Goal: Task Accomplishment & Management: Complete application form

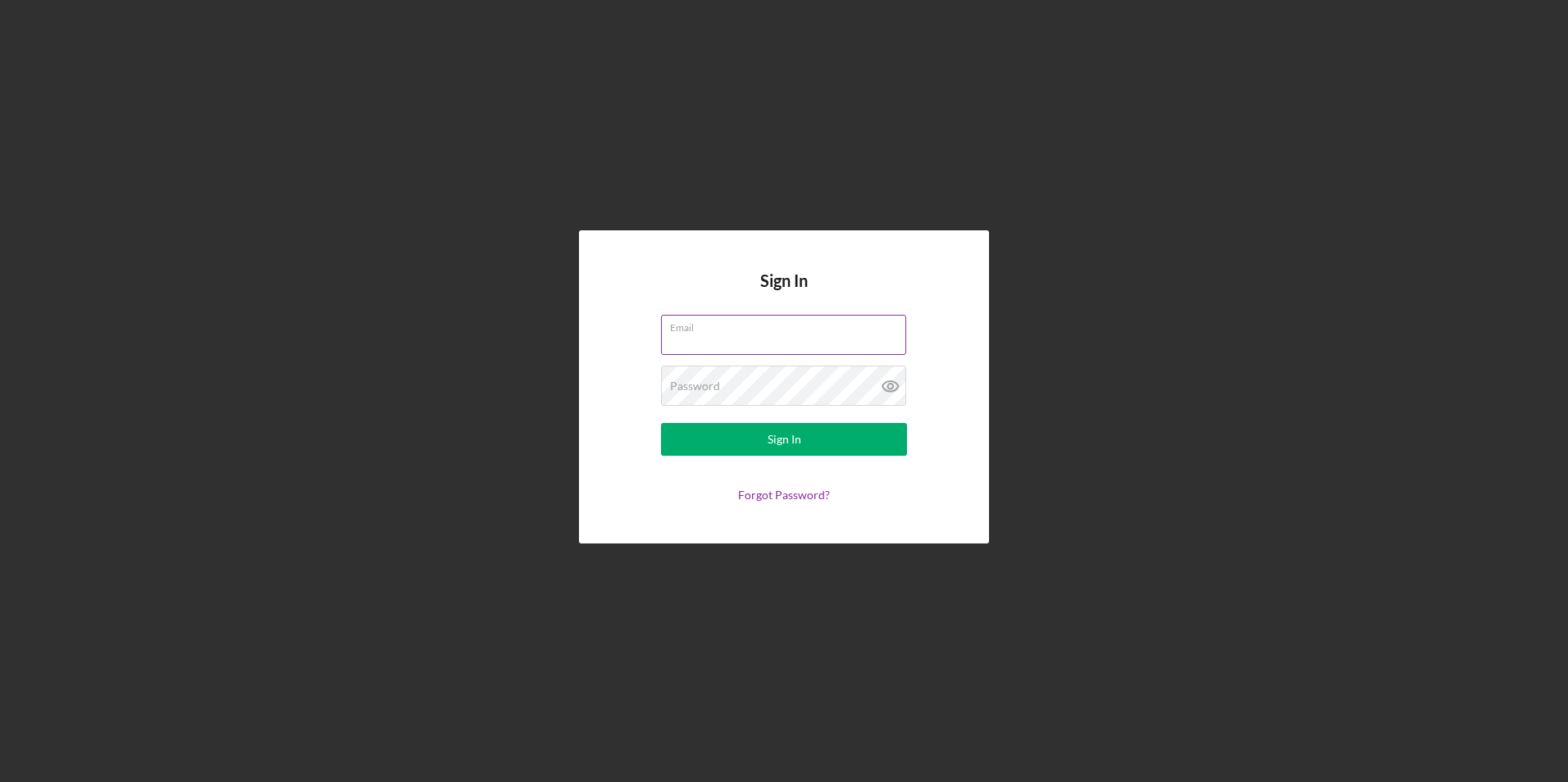
click at [772, 342] on input "Email" at bounding box center [783, 334] width 246 height 39
type input "[EMAIL_ADDRESS][DOMAIN_NAME]"
click at [661, 423] on button "Sign In" at bounding box center [784, 439] width 246 height 32
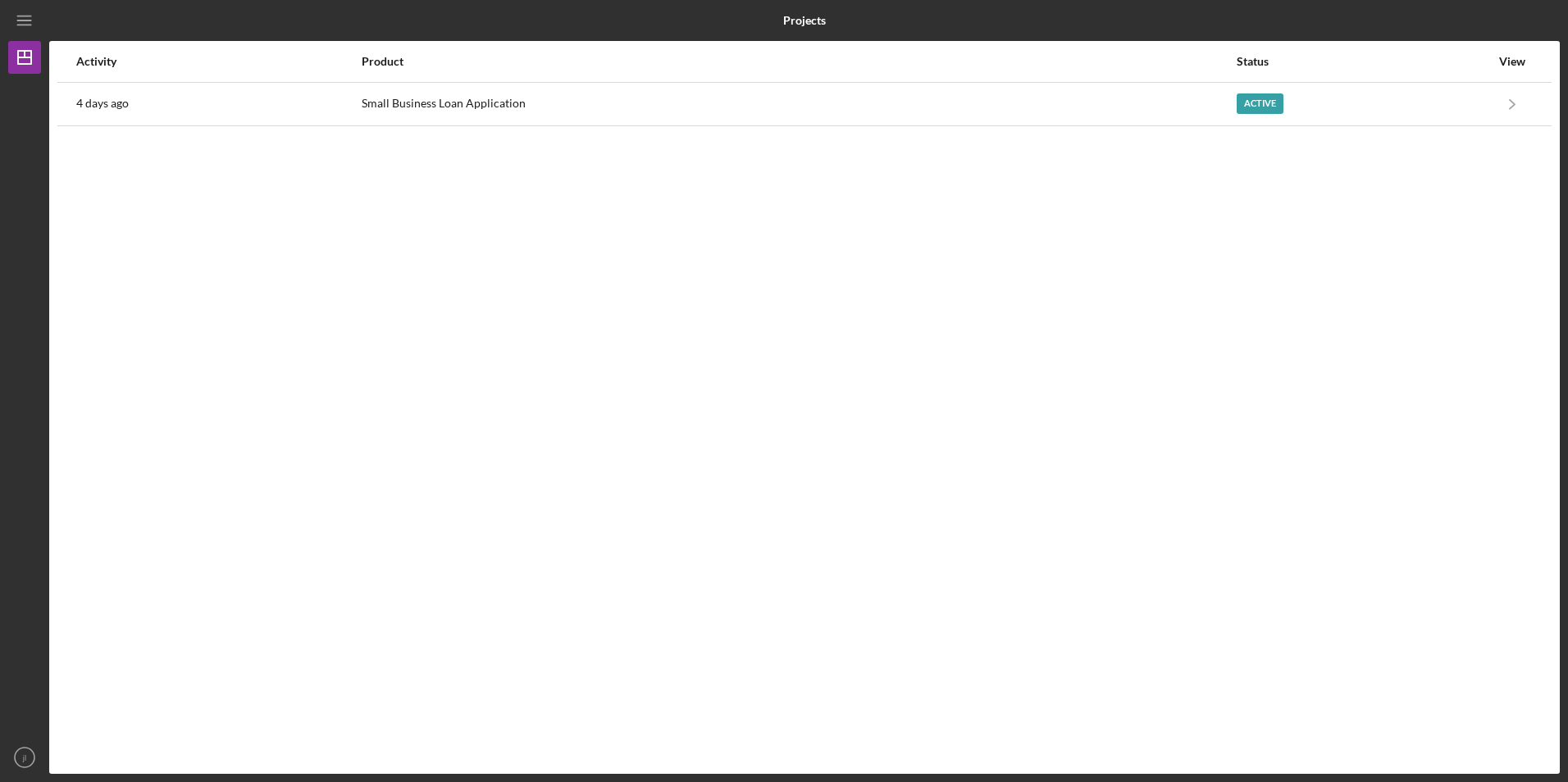
click at [0, 781] on nordpass-portal at bounding box center [0, 782] width 0 height 0
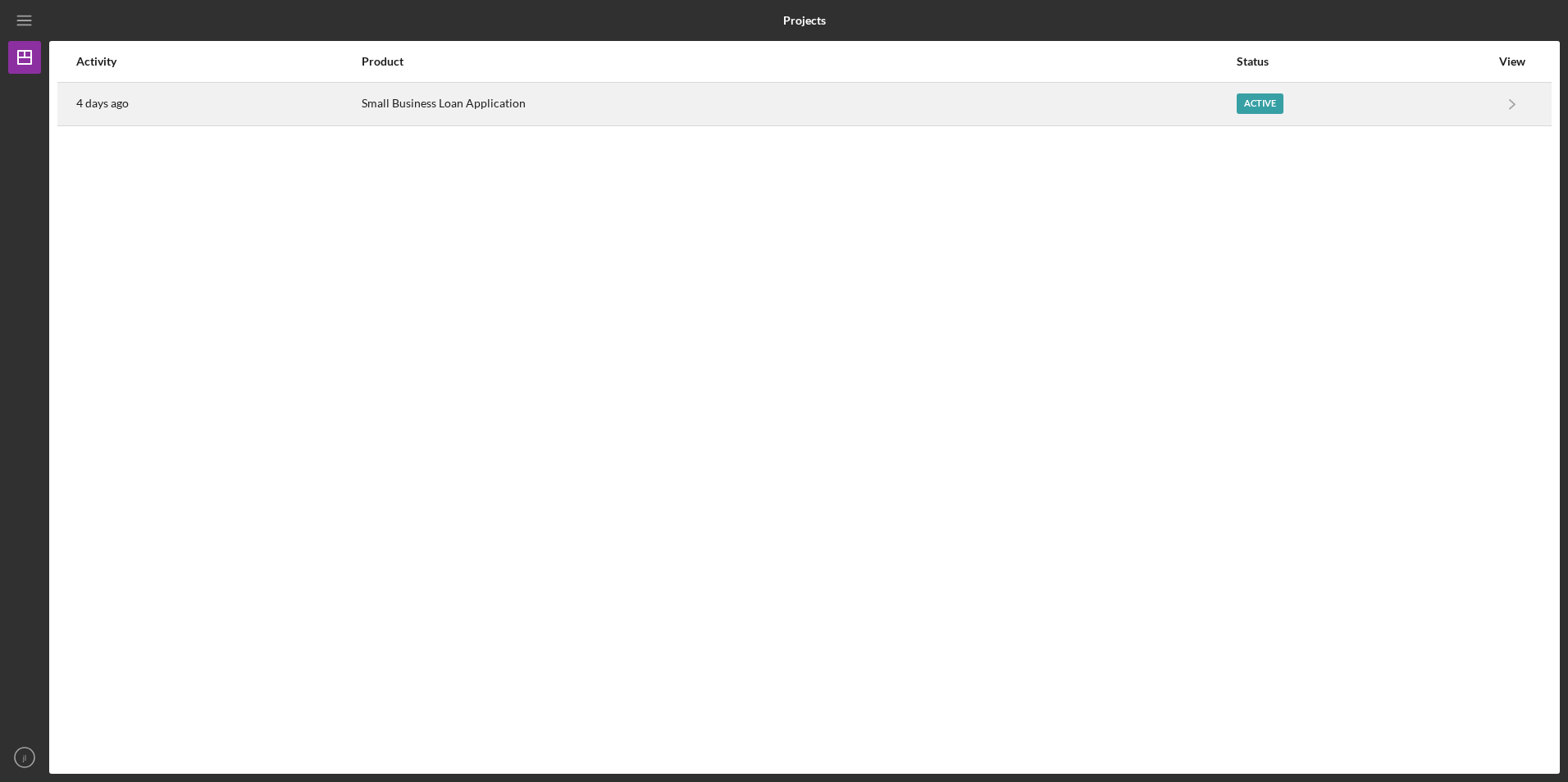
click at [1275, 110] on div "Active" at bounding box center [1260, 103] width 47 height 21
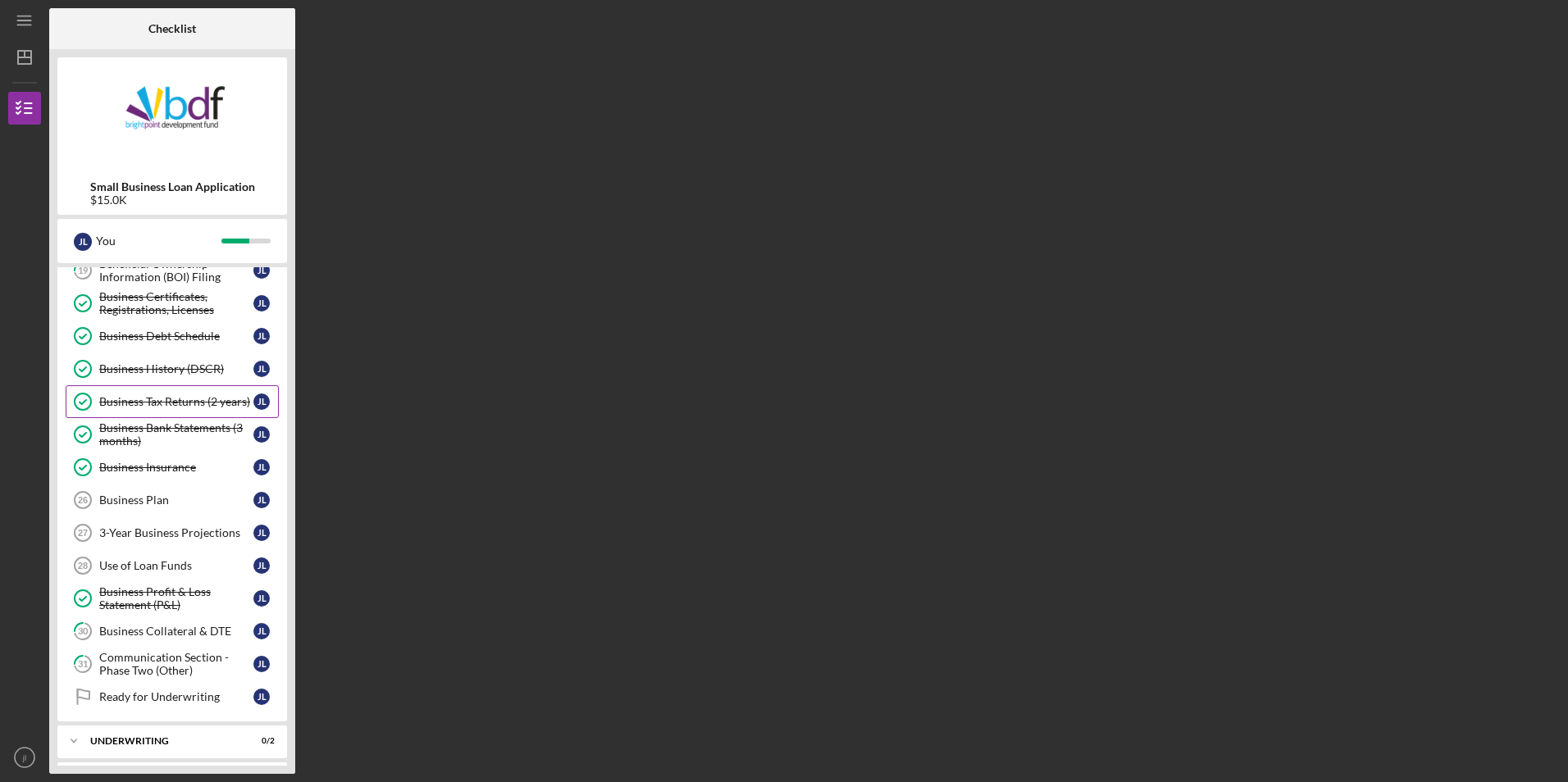
scroll to position [328, 0]
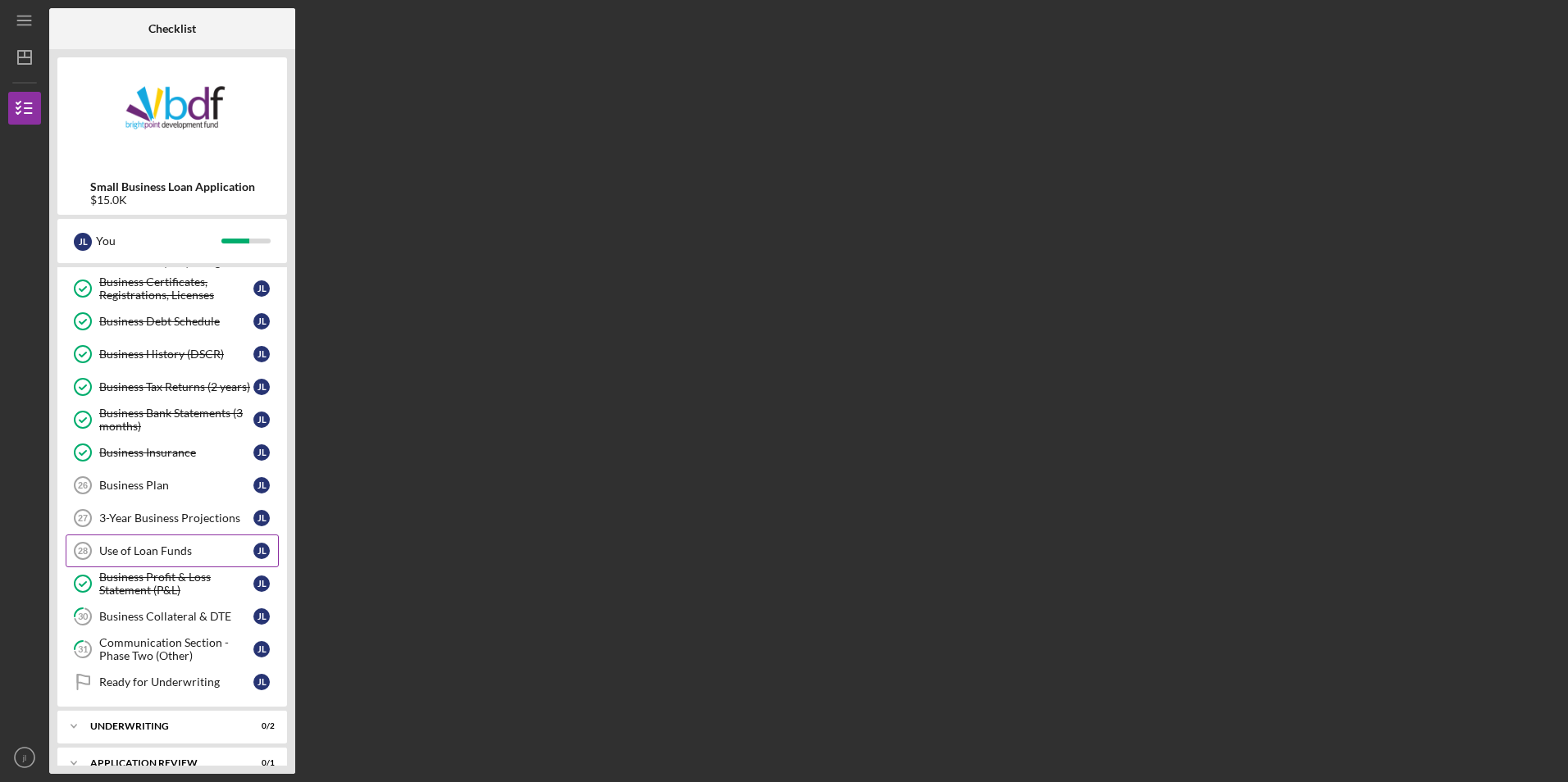
click at [179, 553] on div "Use of Loan Funds" at bounding box center [176, 551] width 154 height 13
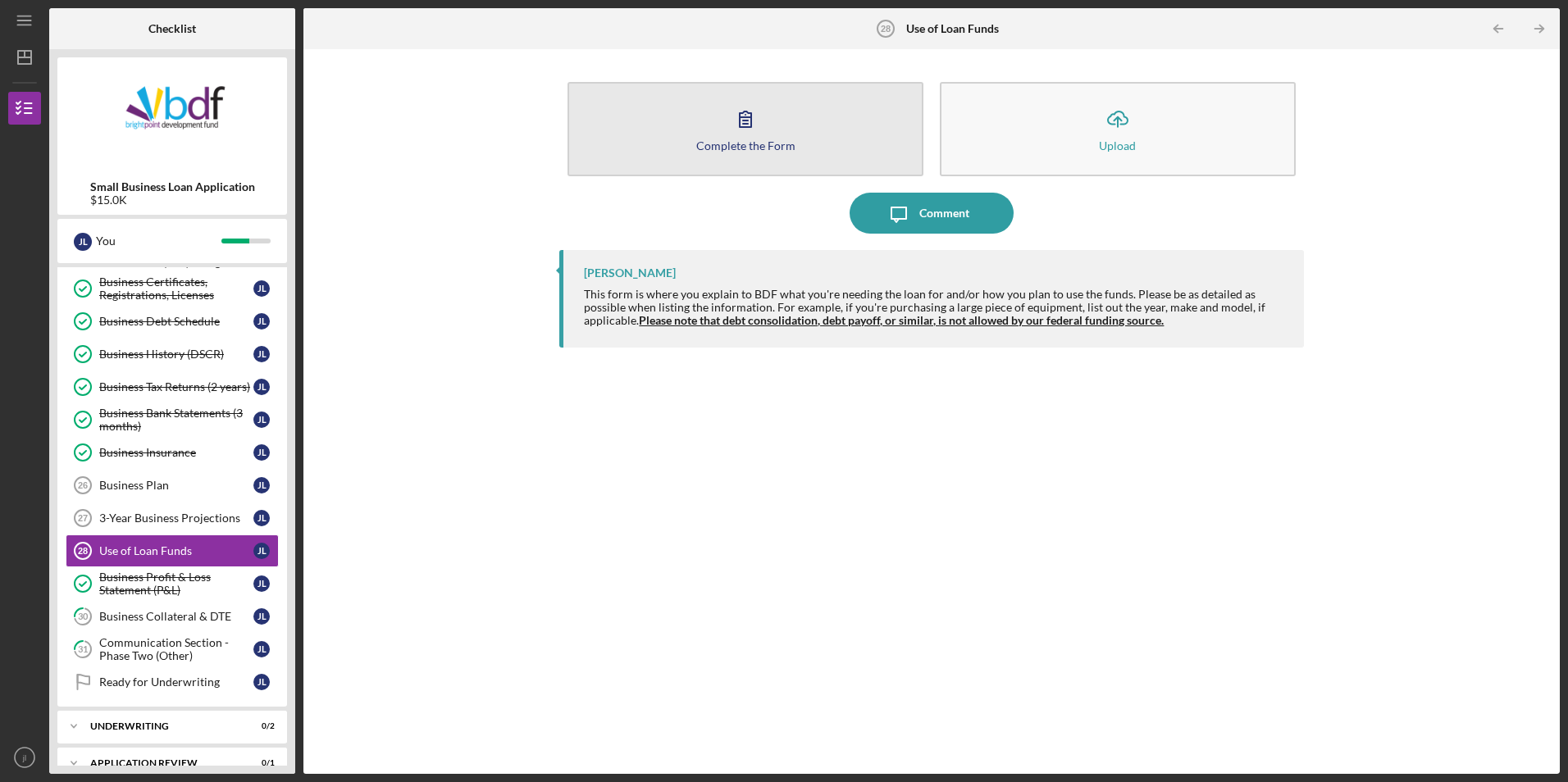
click at [604, 169] on button "Complete the Form Form" at bounding box center [746, 129] width 356 height 94
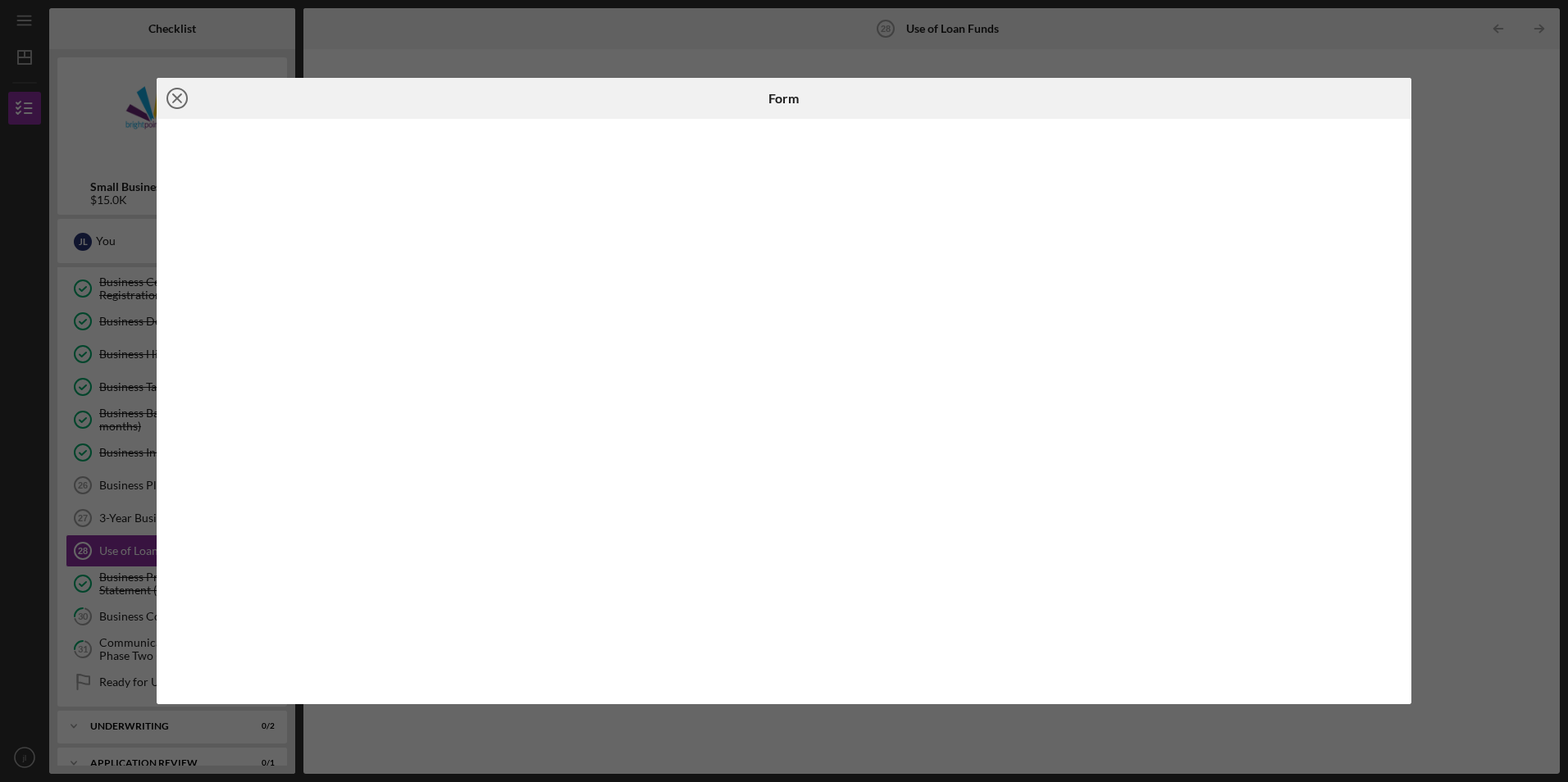
click at [182, 100] on icon "Icon/Close" at bounding box center [176, 98] width 41 height 41
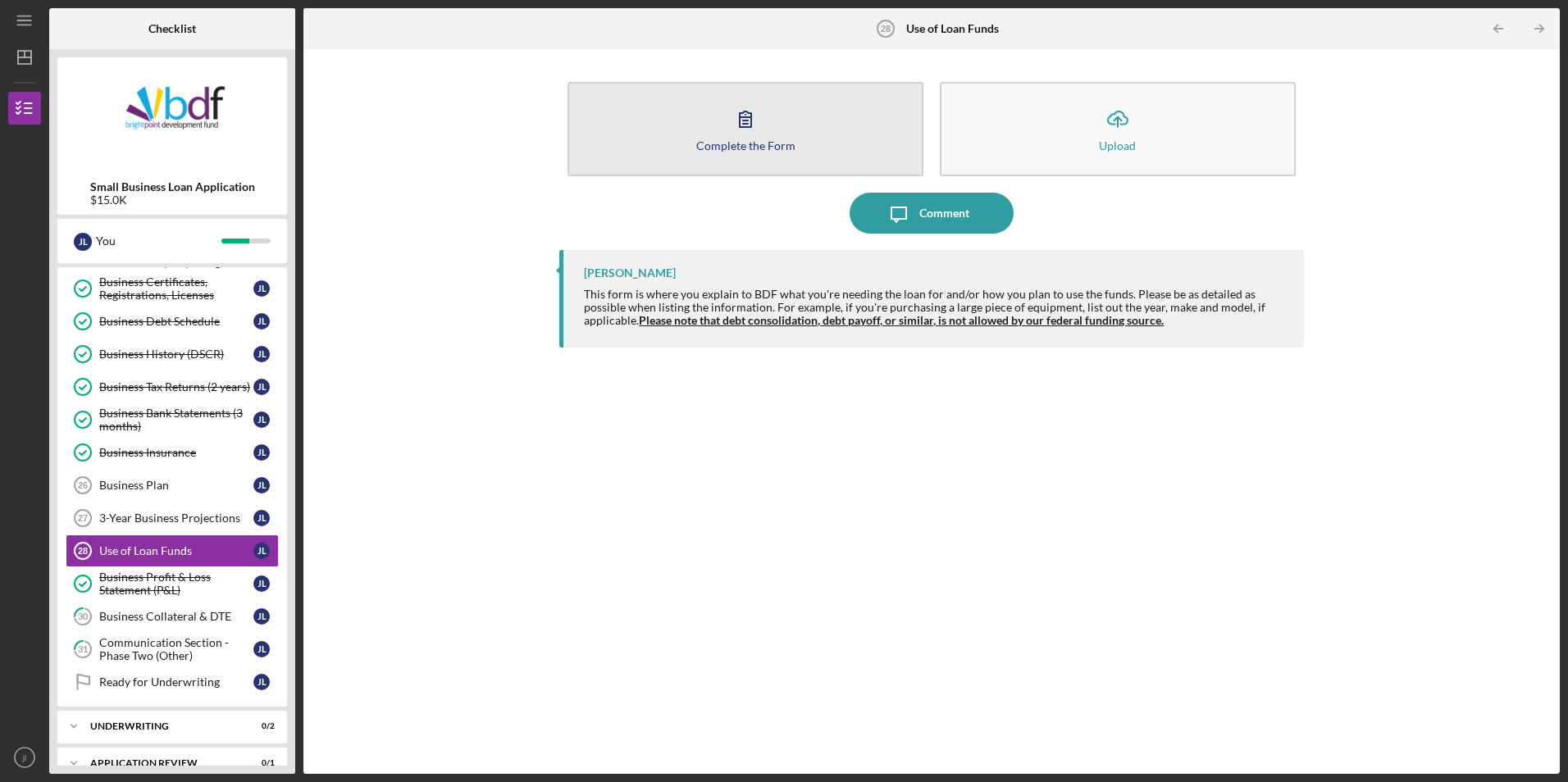
click at [656, 107] on button "Complete the Form Form" at bounding box center [746, 129] width 356 height 94
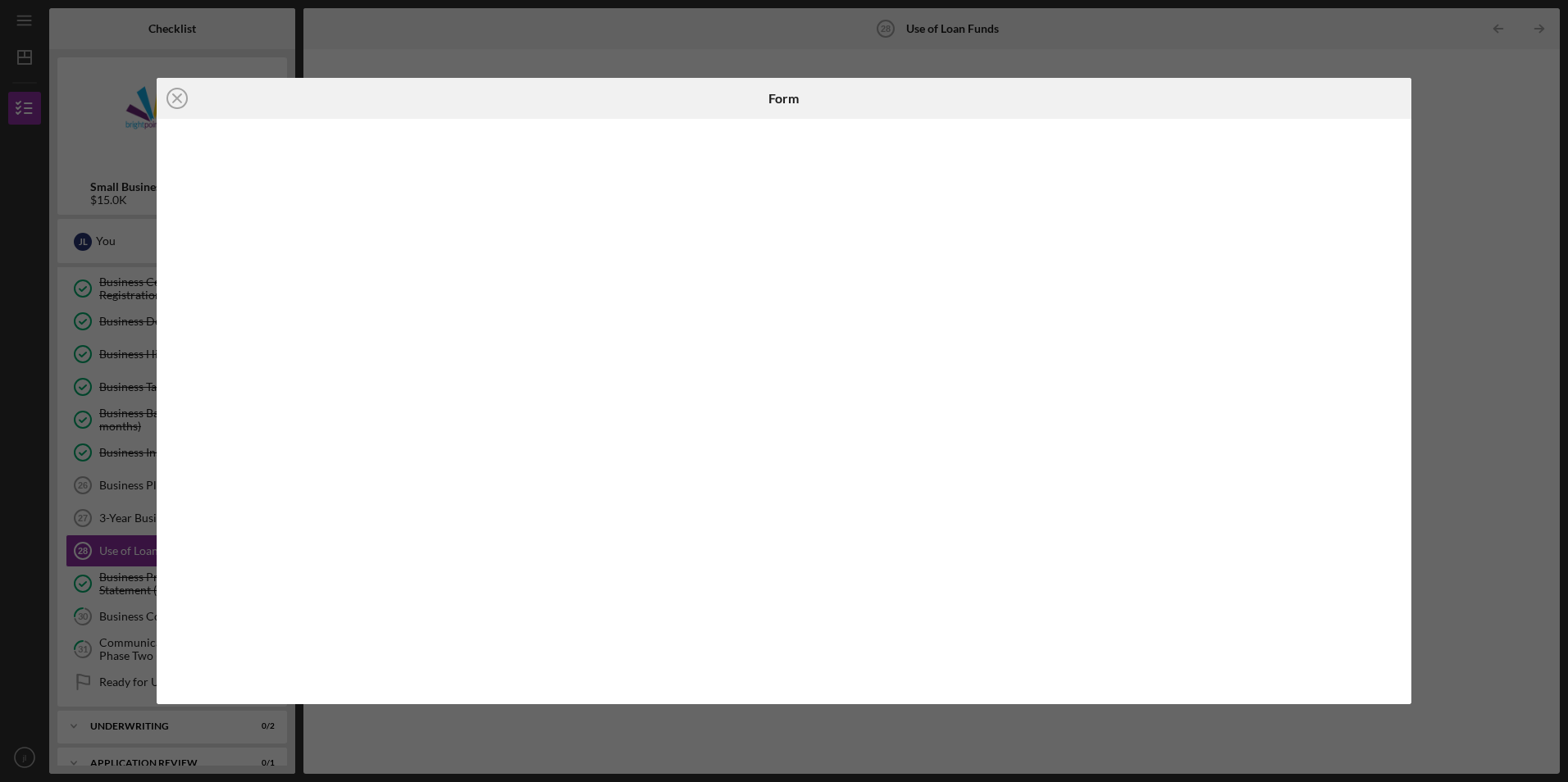
click at [191, 101] on icon "Icon/Close" at bounding box center [176, 98] width 41 height 41
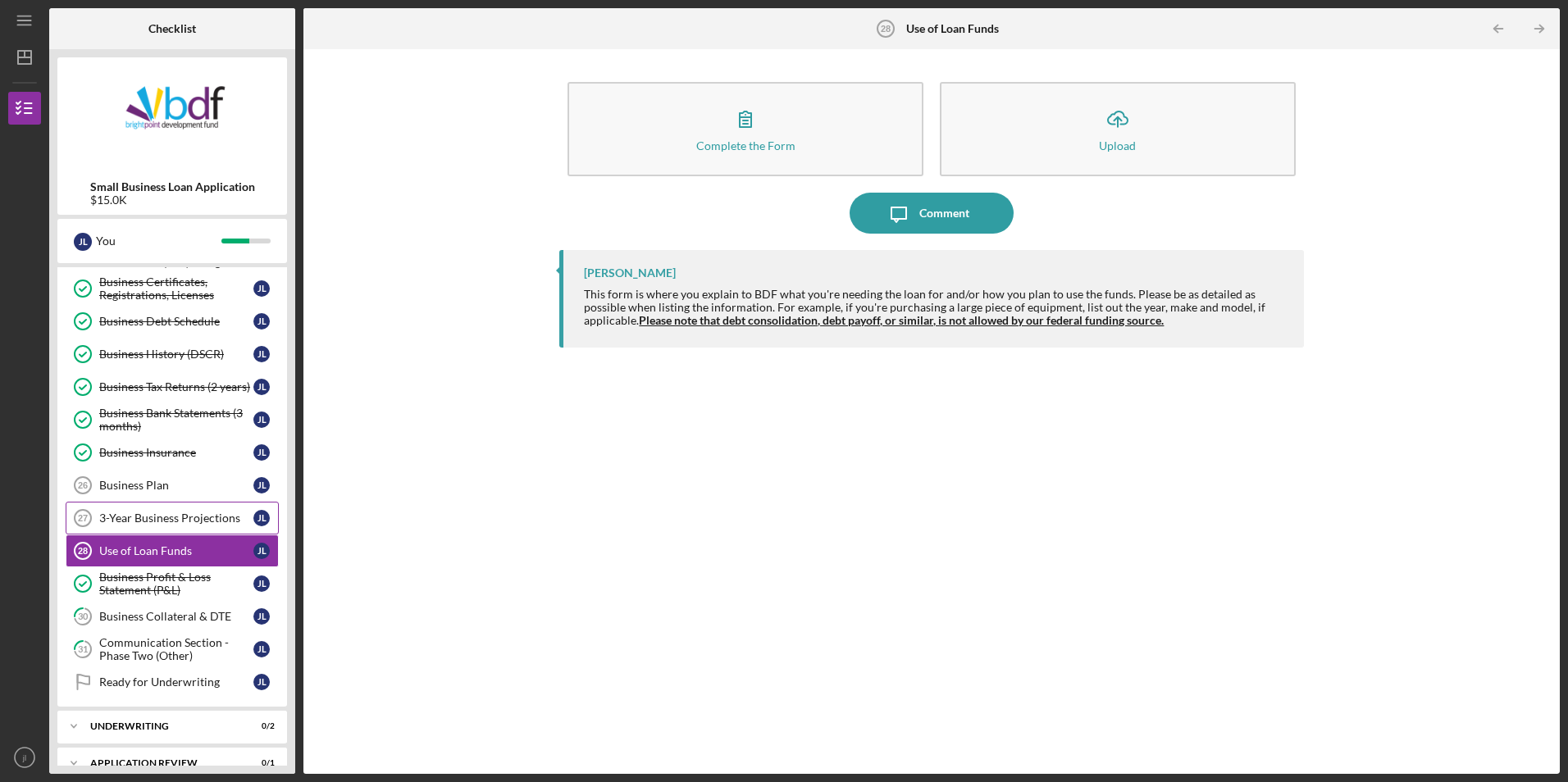
click at [209, 534] on link "3-Year Business Projections 27 3-Year Business Projections [PERSON_NAME]" at bounding box center [172, 517] width 213 height 32
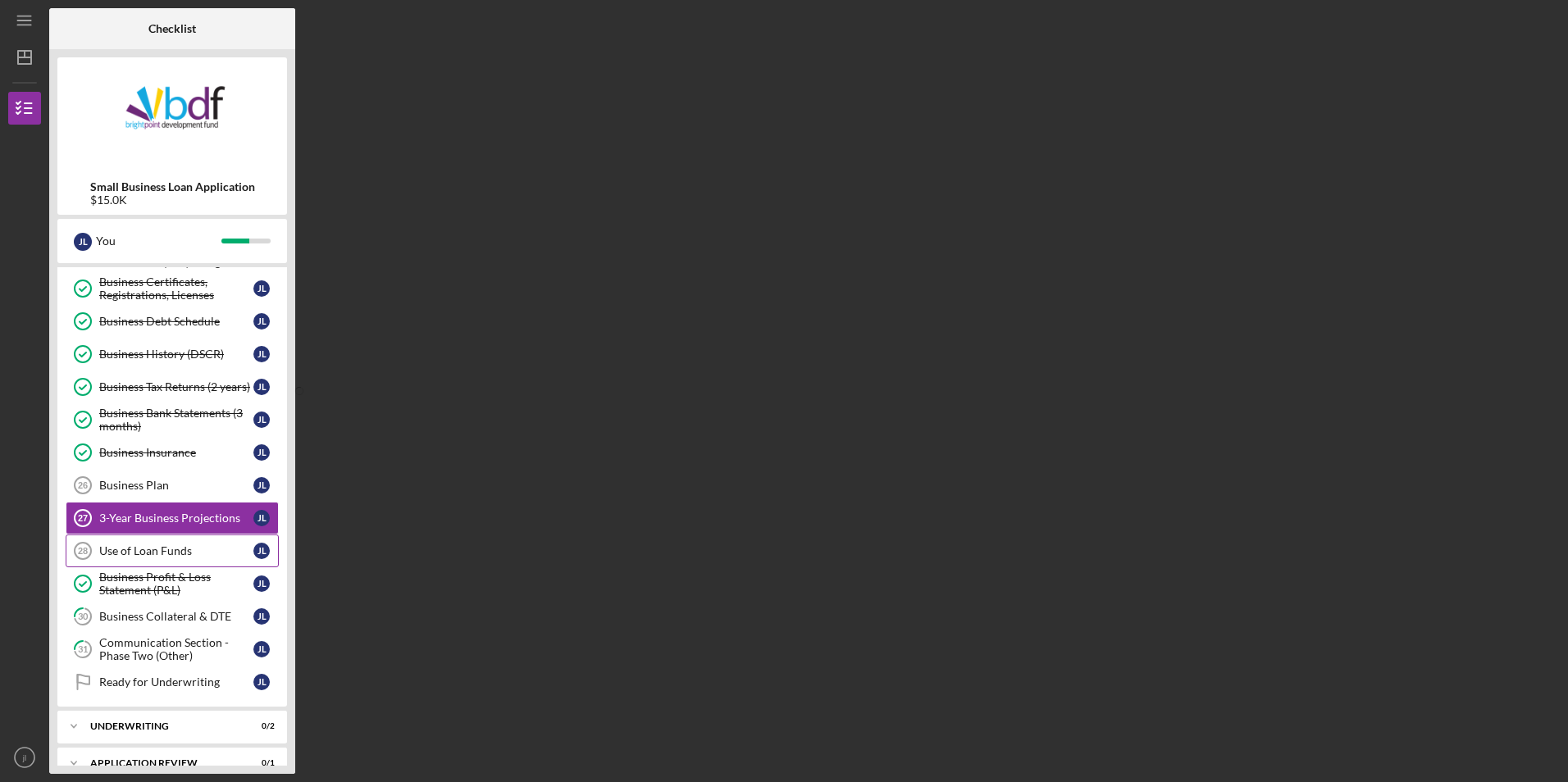
click at [190, 542] on link "Use of Loan Funds 28 Use of Loan Funds [PERSON_NAME]" at bounding box center [172, 551] width 213 height 32
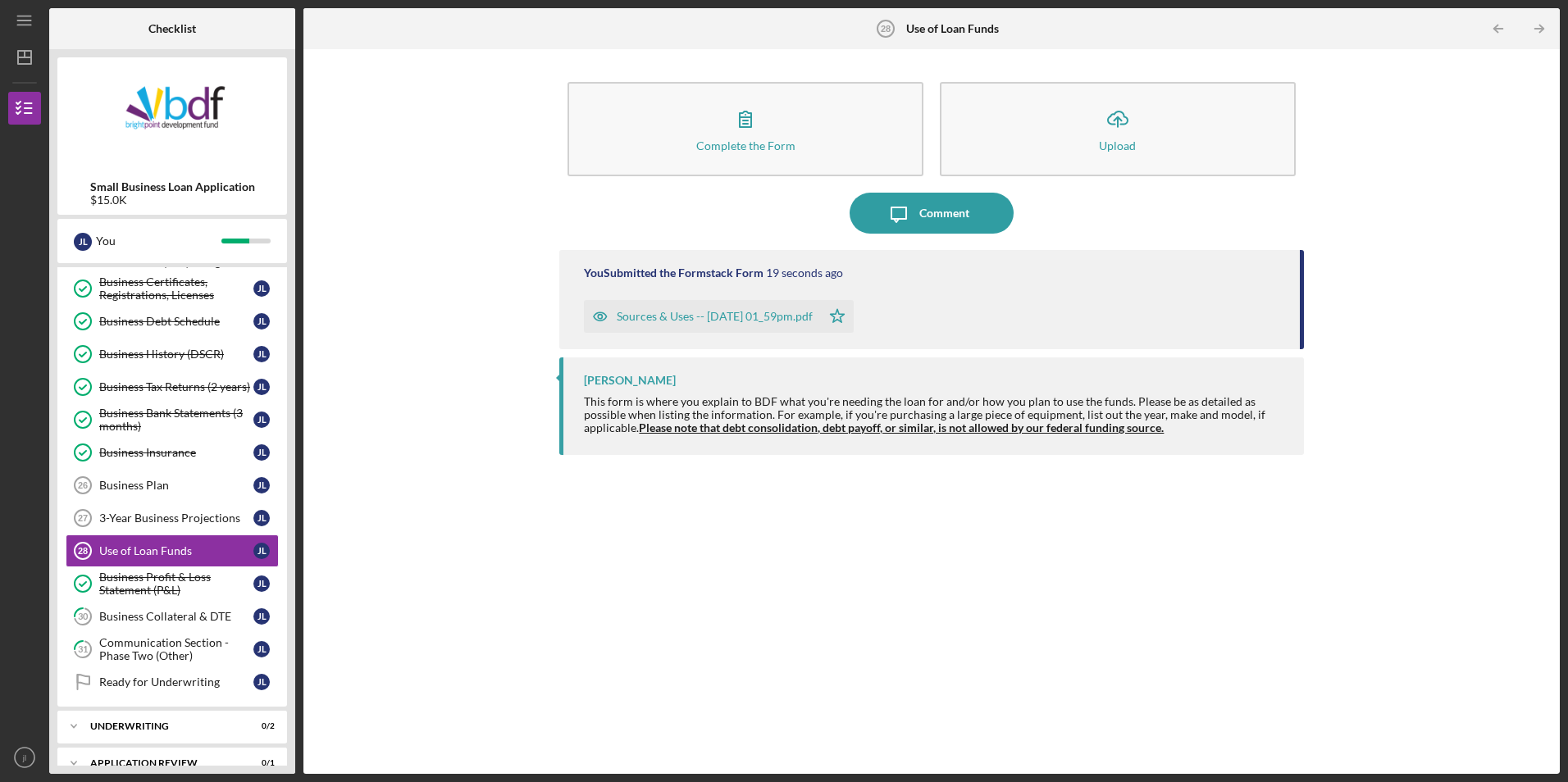
click at [737, 324] on div "Sources & Uses -- [DATE] 01_59pm.pdf" at bounding box center [702, 316] width 237 height 32
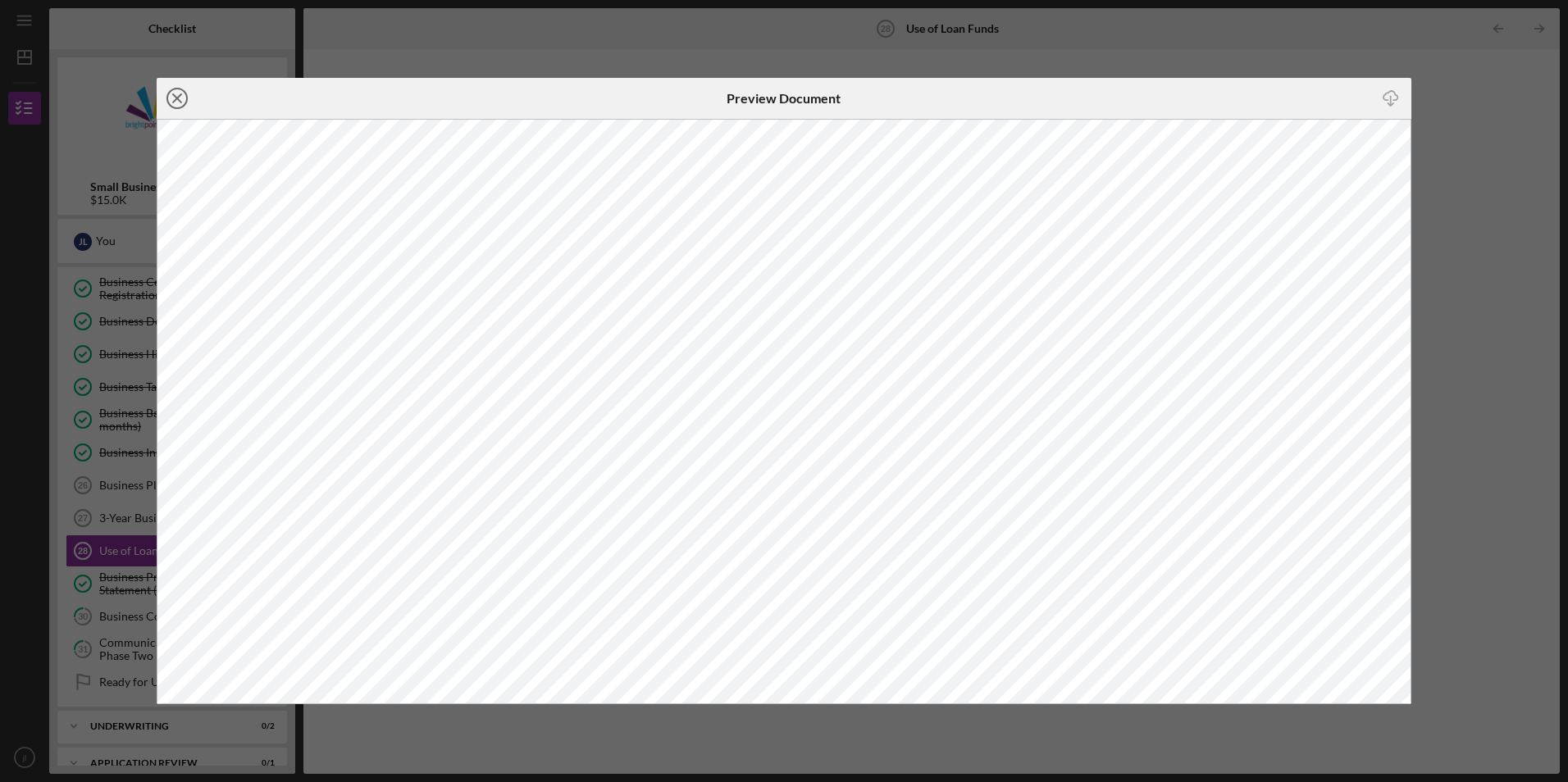
click at [178, 98] on line at bounding box center [177, 98] width 8 height 8
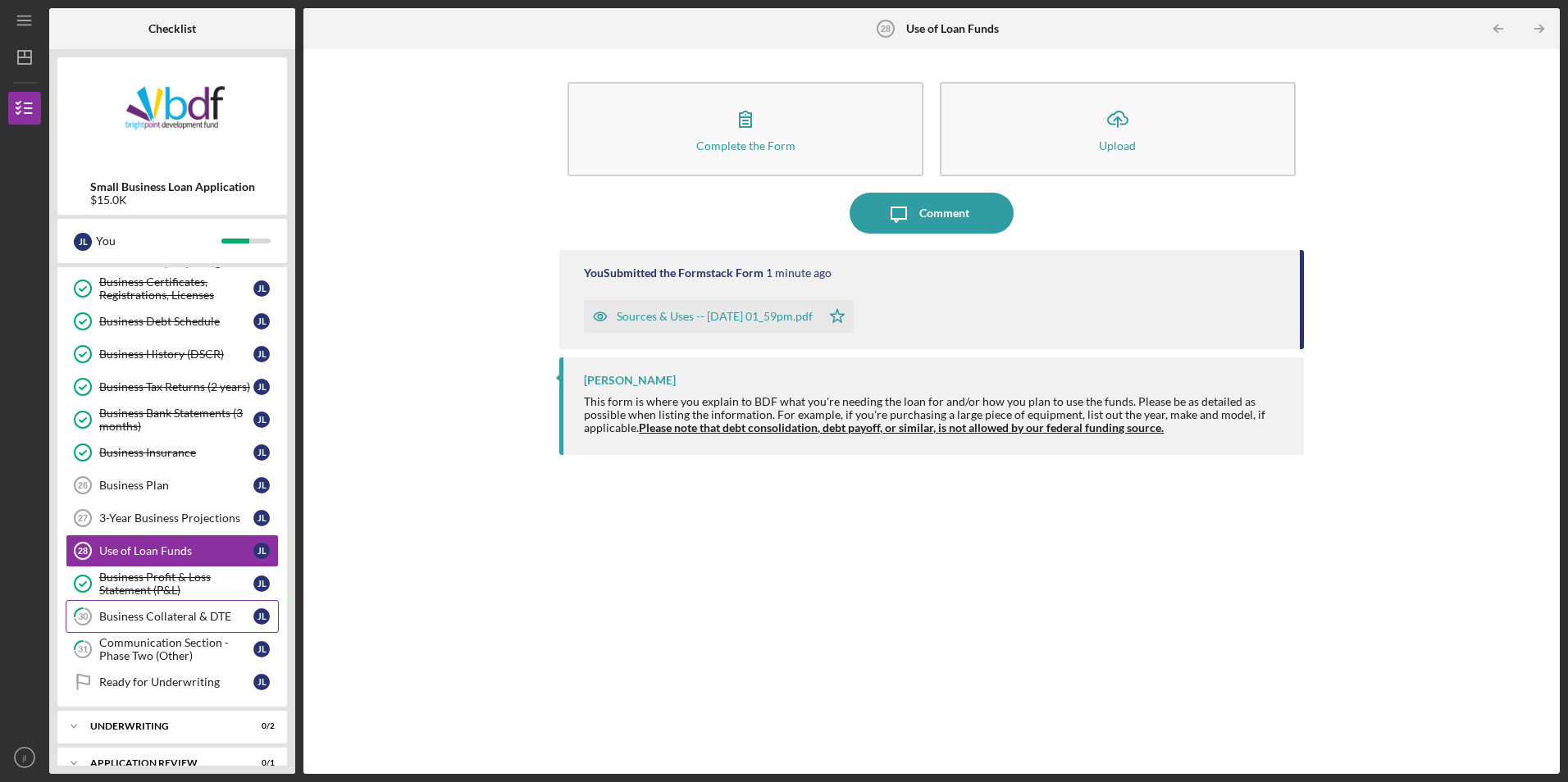
click at [184, 626] on link "30 Business Collateral & DTE [PERSON_NAME]" at bounding box center [172, 616] width 213 height 32
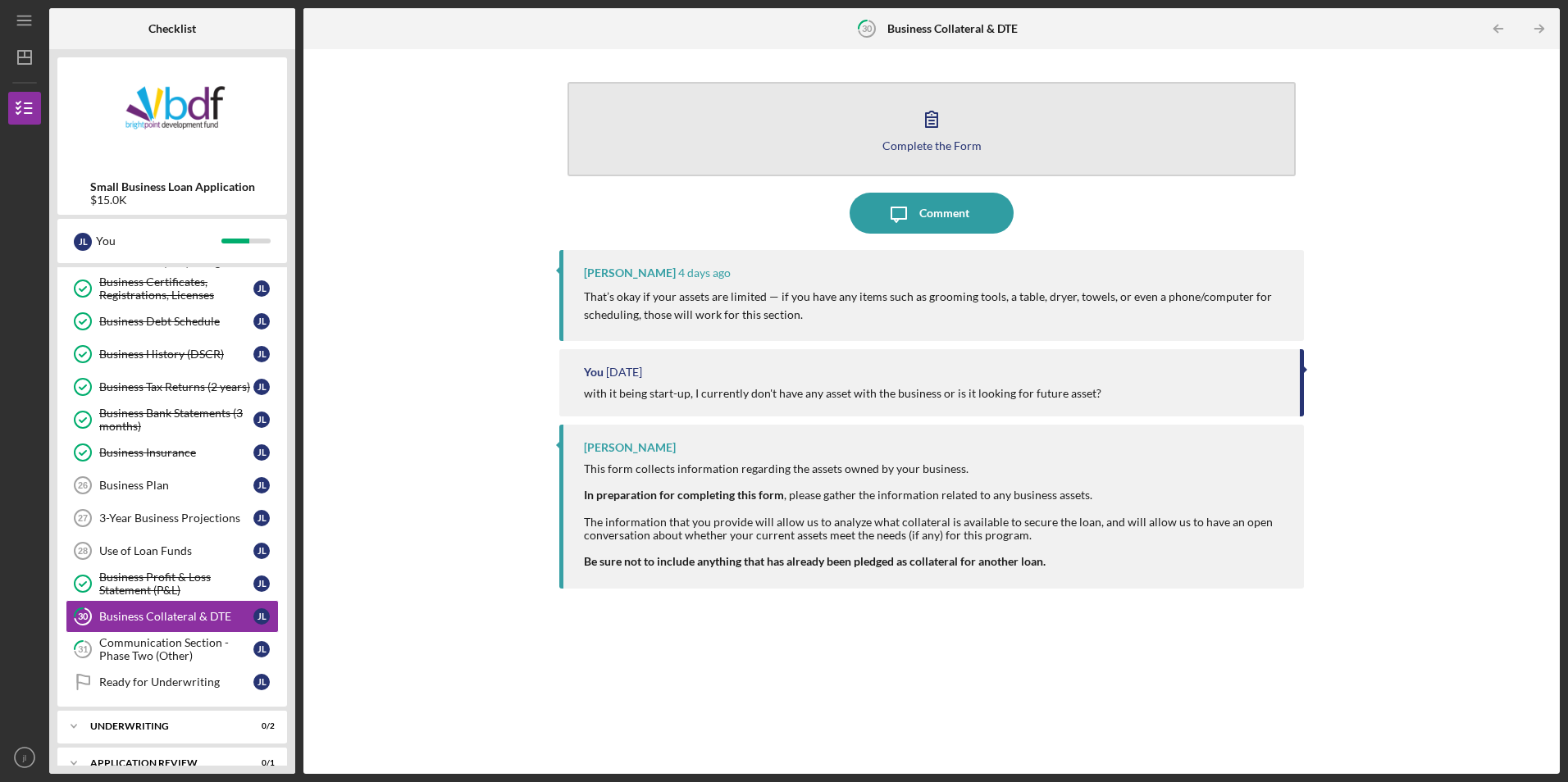
click at [734, 169] on button "Complete the Form Form" at bounding box center [931, 129] width 727 height 94
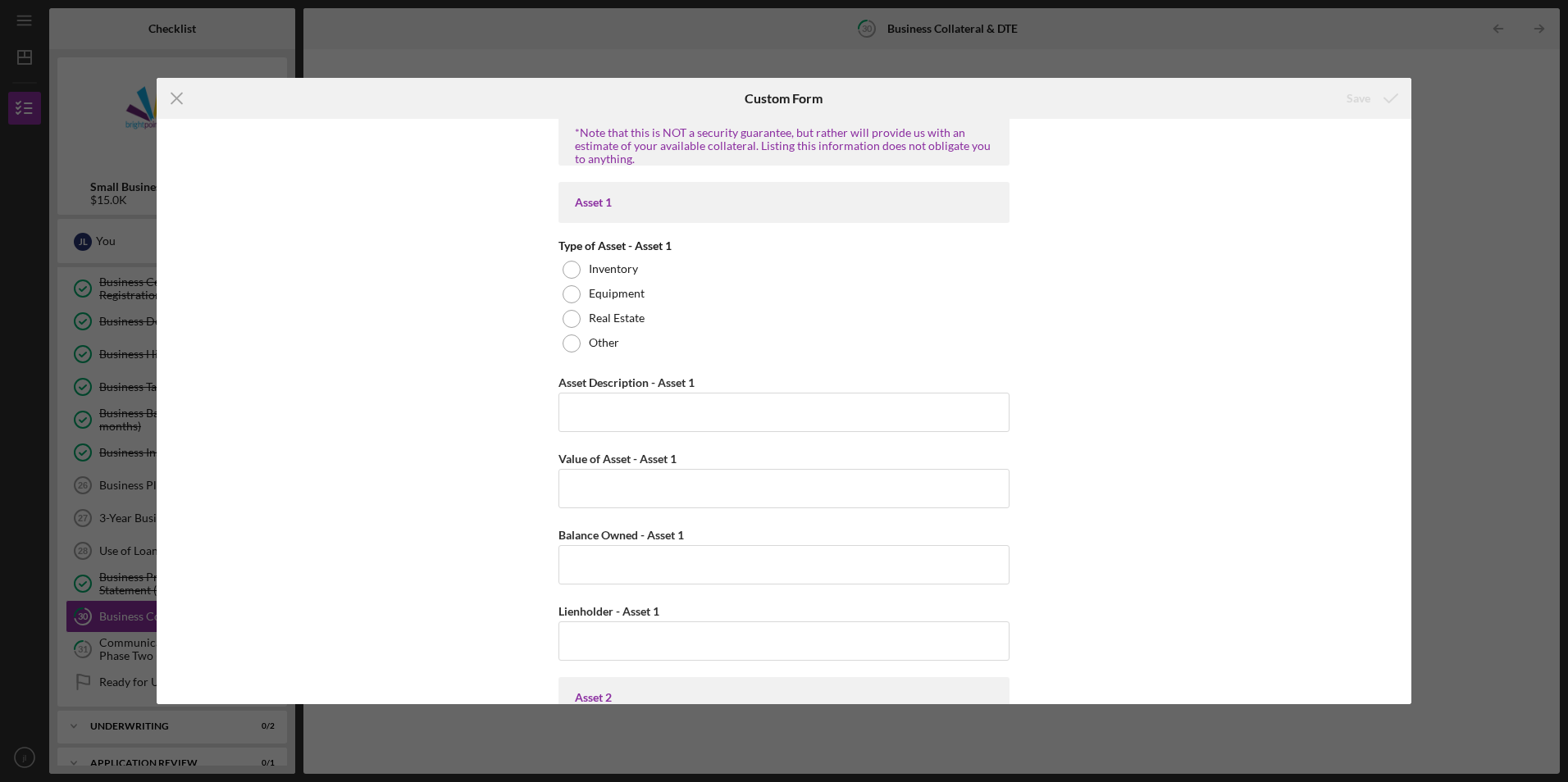
scroll to position [328, 0]
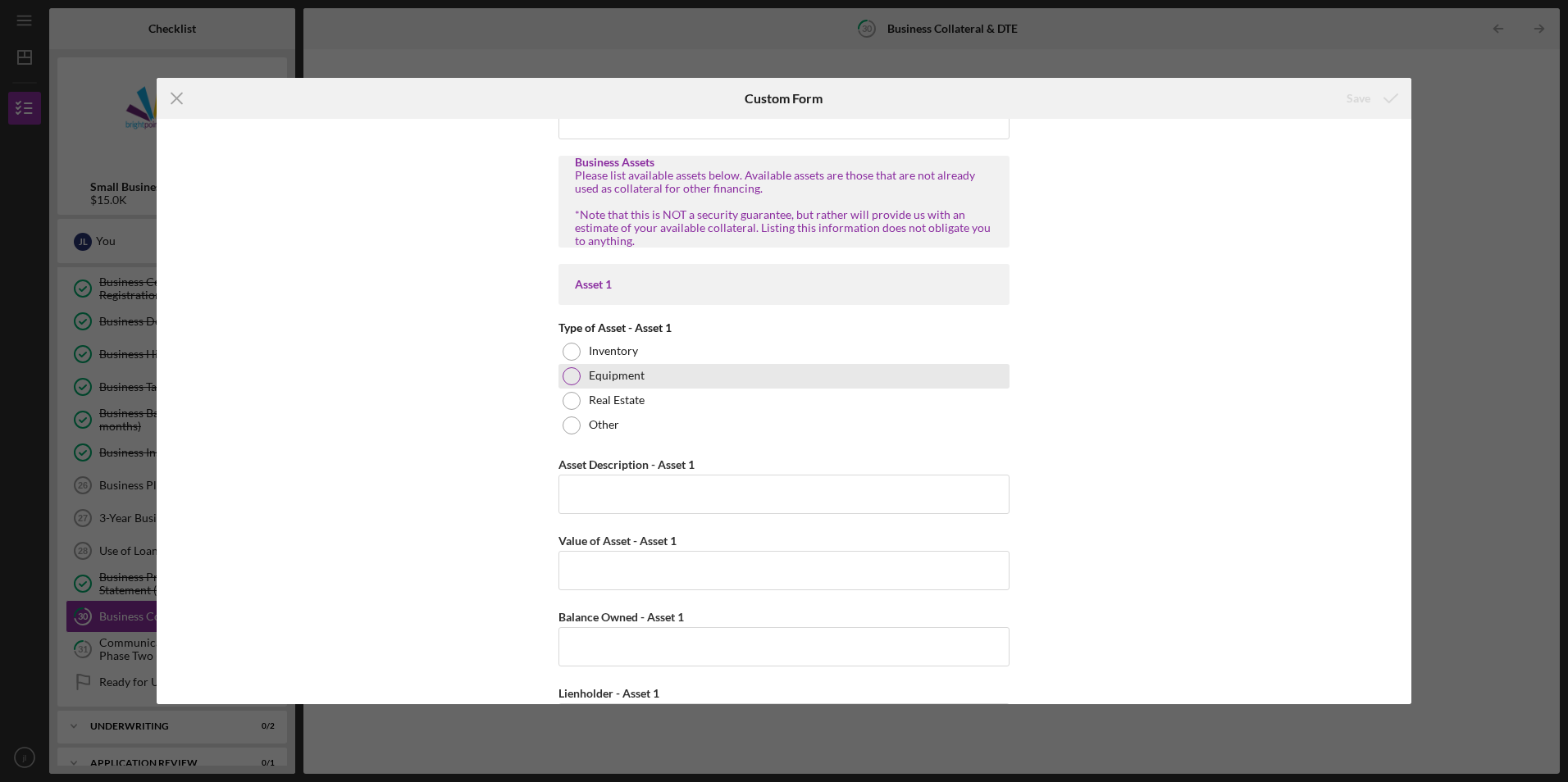
click at [609, 373] on label "Equipment" at bounding box center [617, 375] width 56 height 13
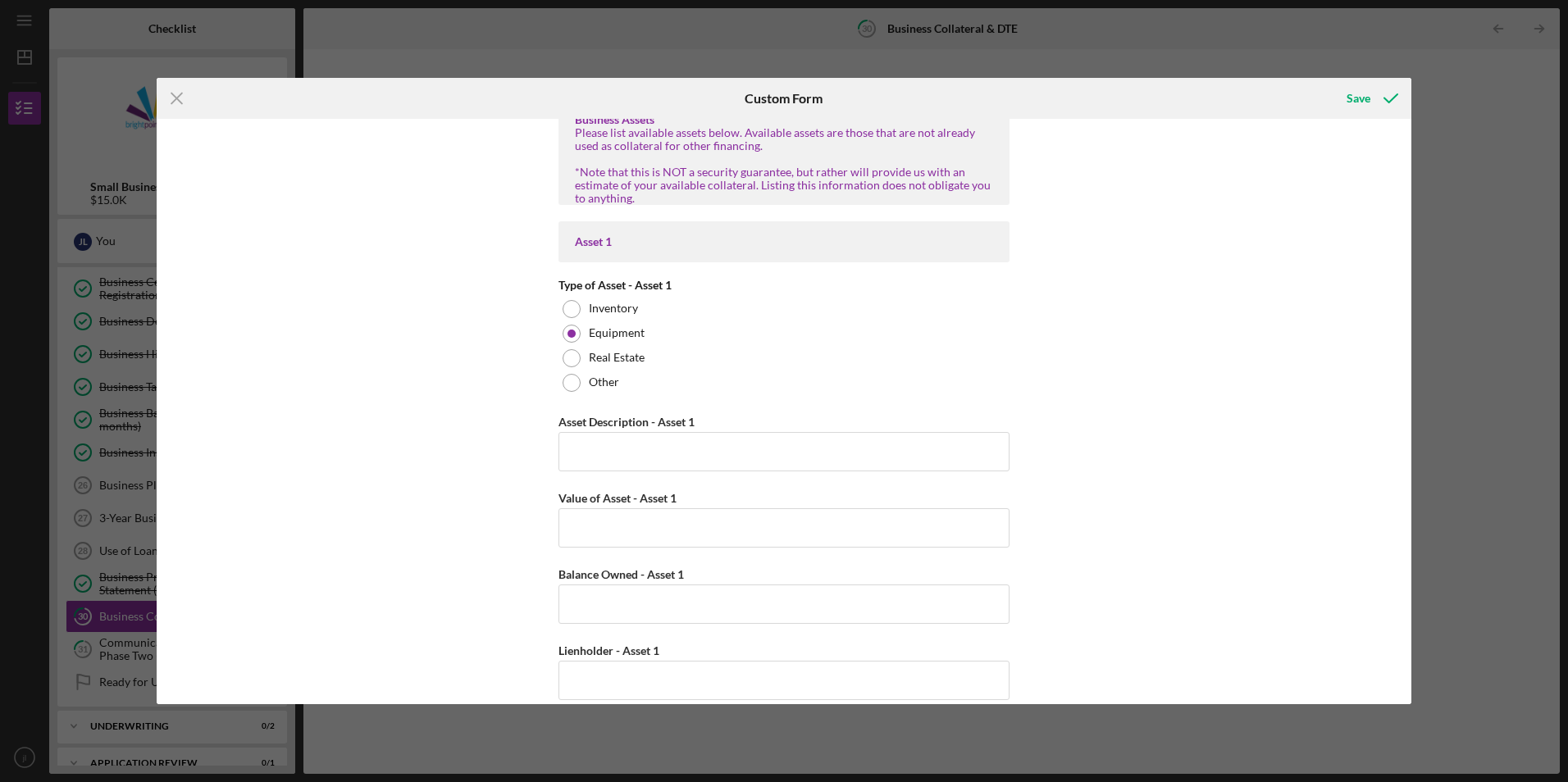
scroll to position [410, 0]
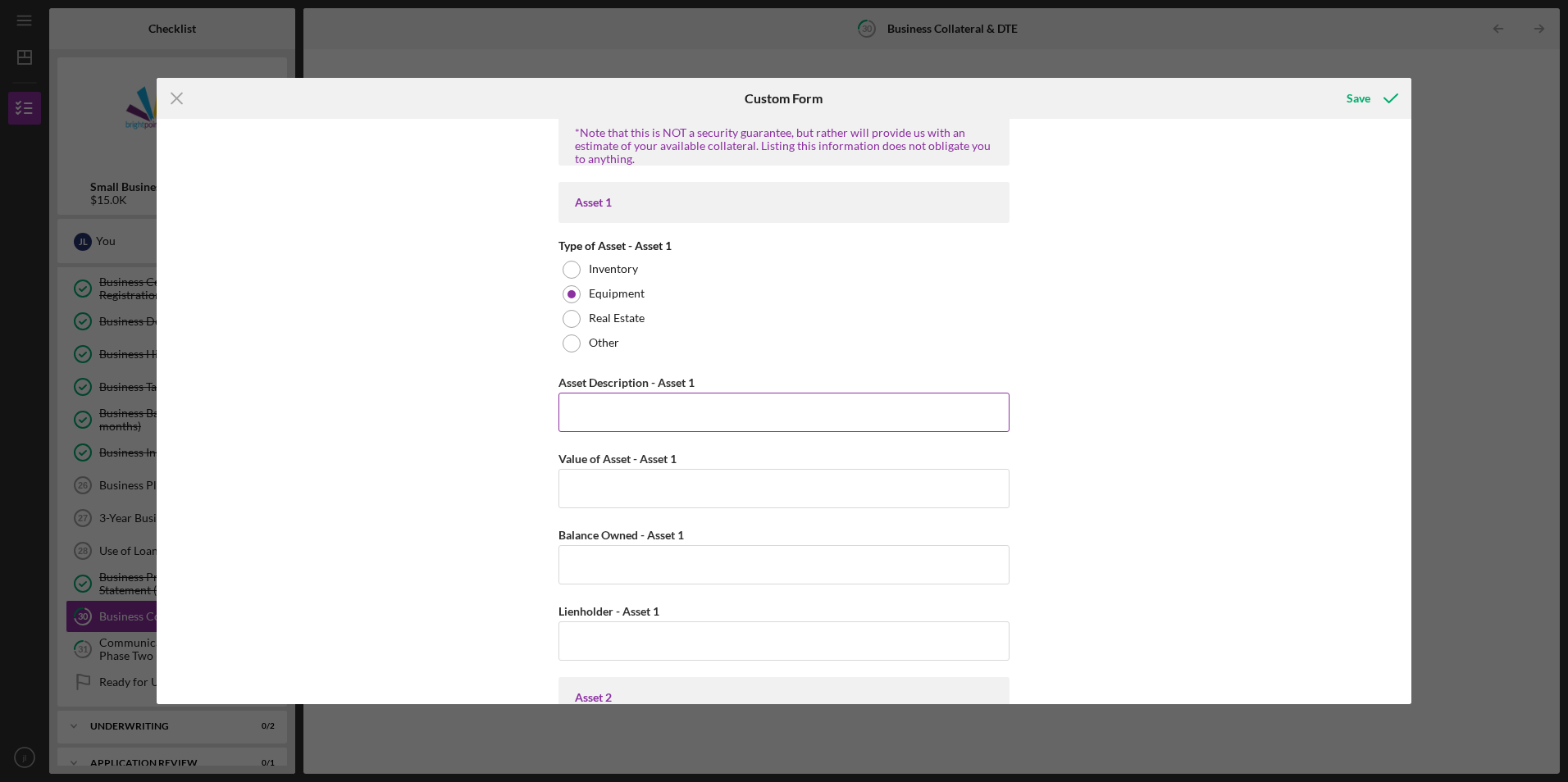
click at [707, 421] on input "Asset Description - Asset 1" at bounding box center [784, 412] width 451 height 39
type input "shear set"
click at [712, 483] on input "Value of Asset - Asset 1" at bounding box center [784, 488] width 451 height 39
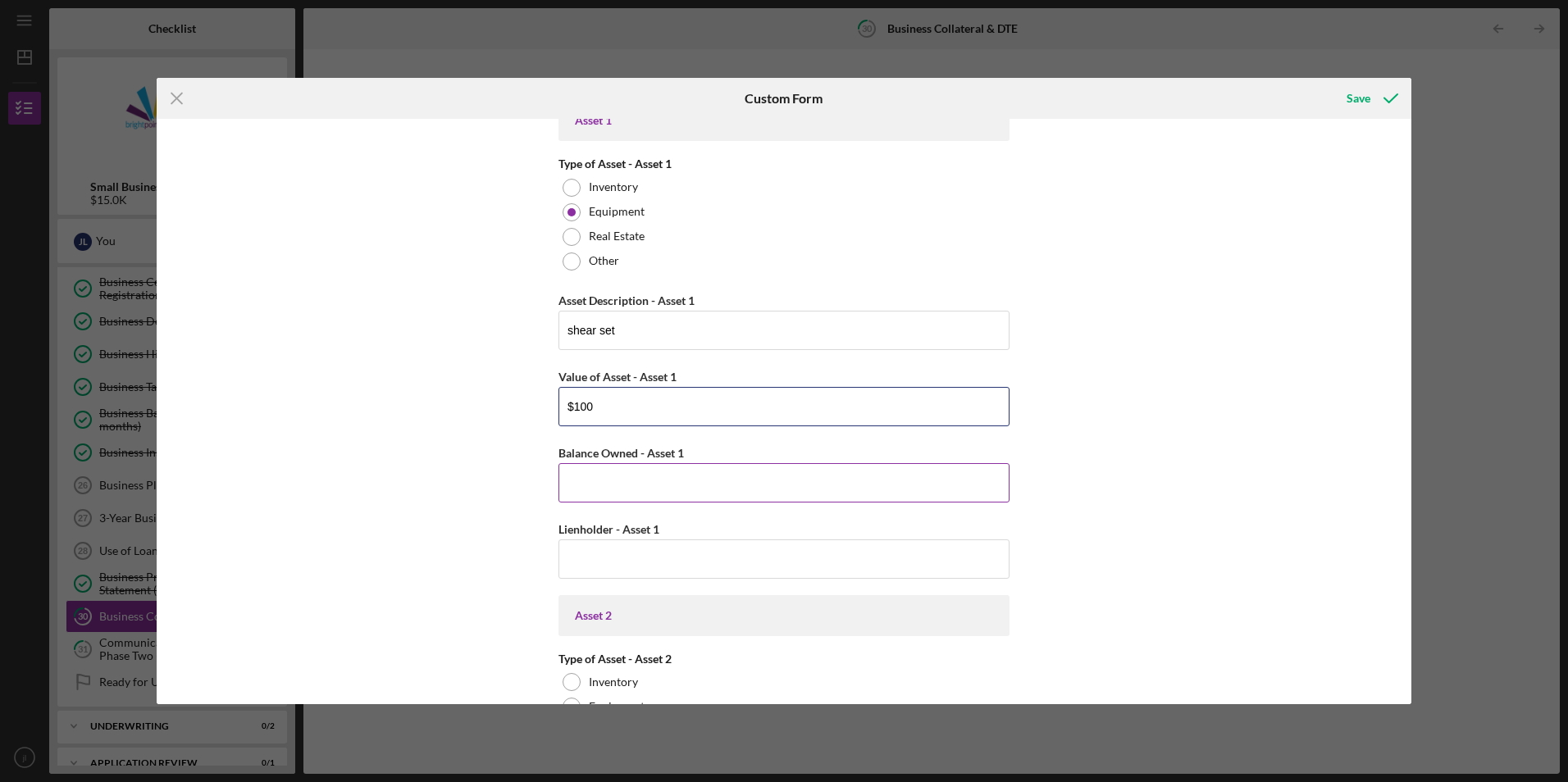
scroll to position [574, 0]
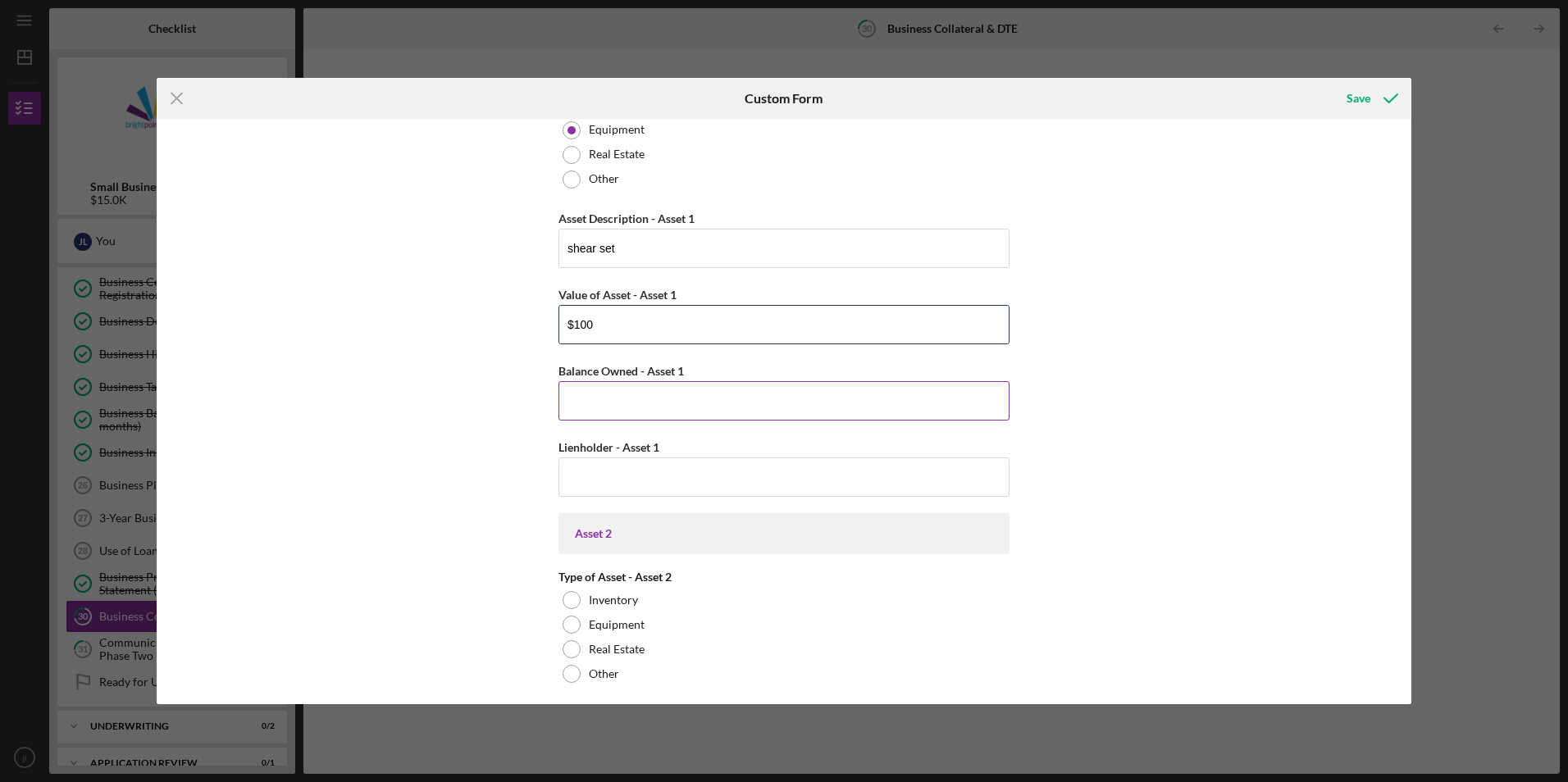
type input "$100"
click at [725, 398] on input "Balance Owned - Asset 1" at bounding box center [784, 400] width 451 height 39
type input "$0"
click at [709, 474] on input "Lienholder - Asset 1" at bounding box center [784, 477] width 451 height 39
type input "n/a"
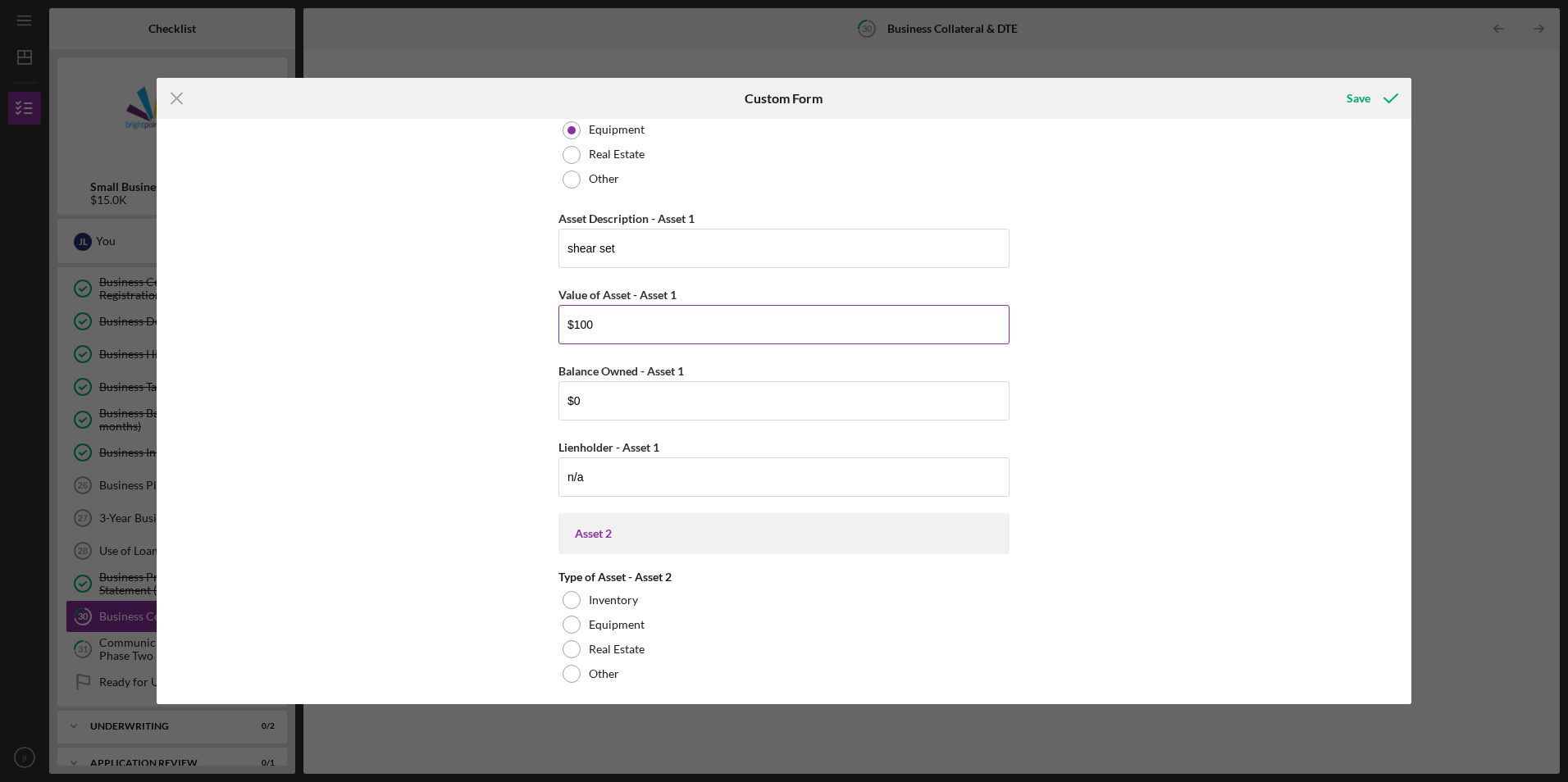
drag, startPoint x: 663, startPoint y: 325, endPoint x: 568, endPoint y: 331, distance: 95.2
click at [567, 331] on input "$100" at bounding box center [784, 324] width 451 height 39
drag, startPoint x: 638, startPoint y: 329, endPoint x: 571, endPoint y: 329, distance: 67.0
click at [571, 329] on input "$150" at bounding box center [784, 324] width 451 height 39
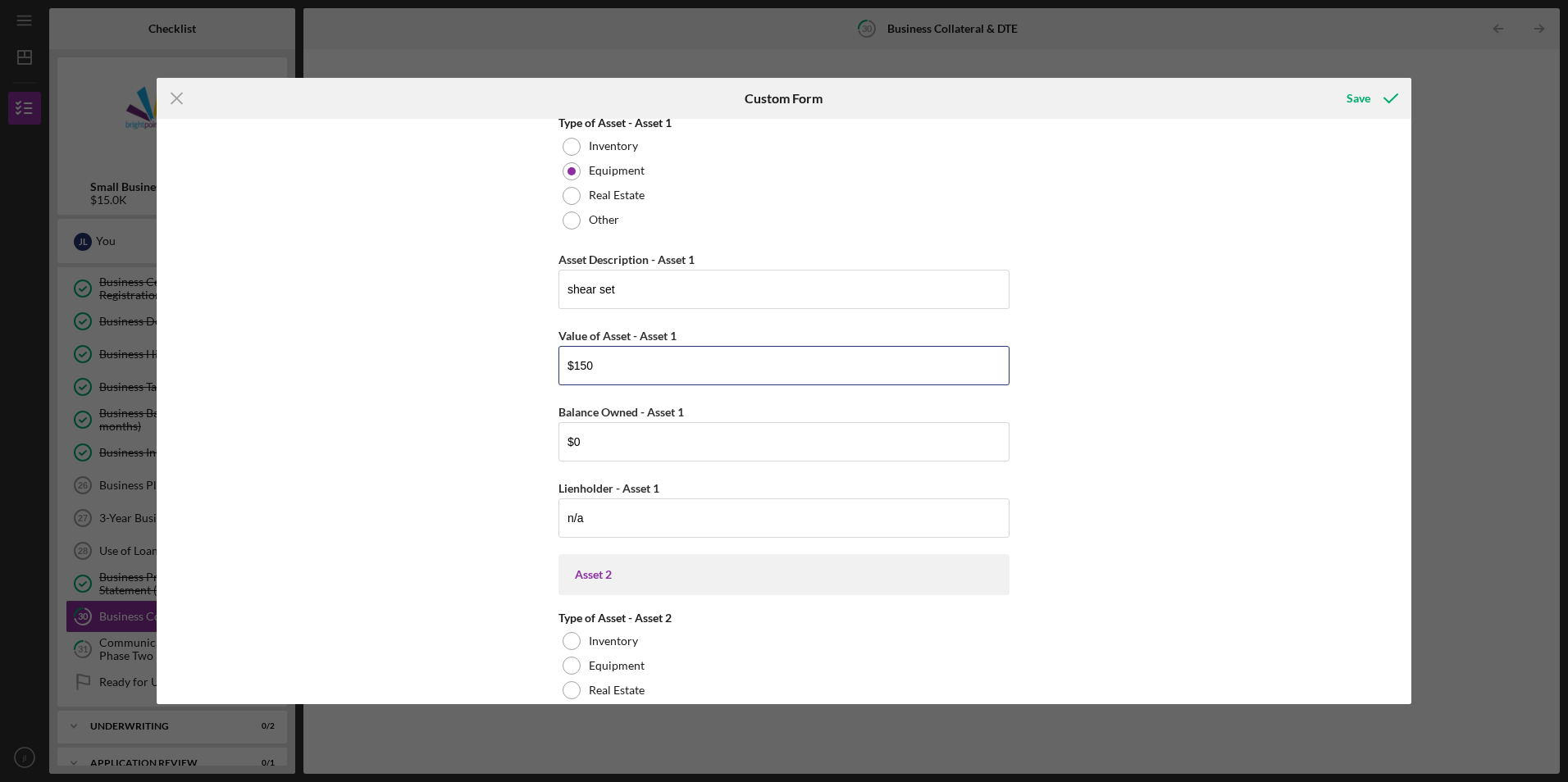
scroll to position [492, 0]
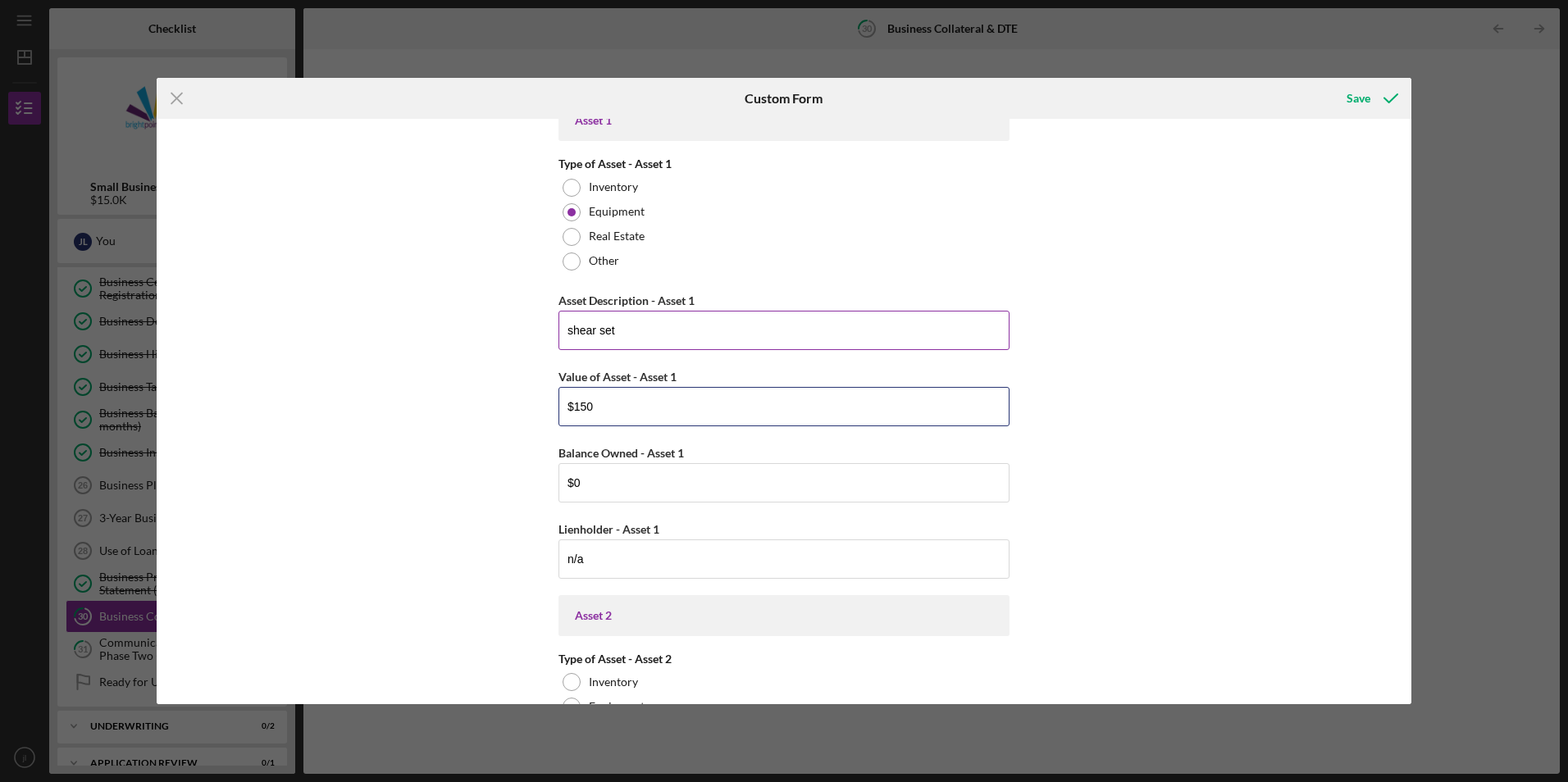
type input "$150"
drag, startPoint x: 621, startPoint y: 329, endPoint x: 564, endPoint y: 334, distance: 57.2
click at [564, 334] on input "shear set" at bounding box center [784, 330] width 451 height 39
type input "clippers"
drag, startPoint x: 642, startPoint y: 413, endPoint x: 573, endPoint y: 416, distance: 69.1
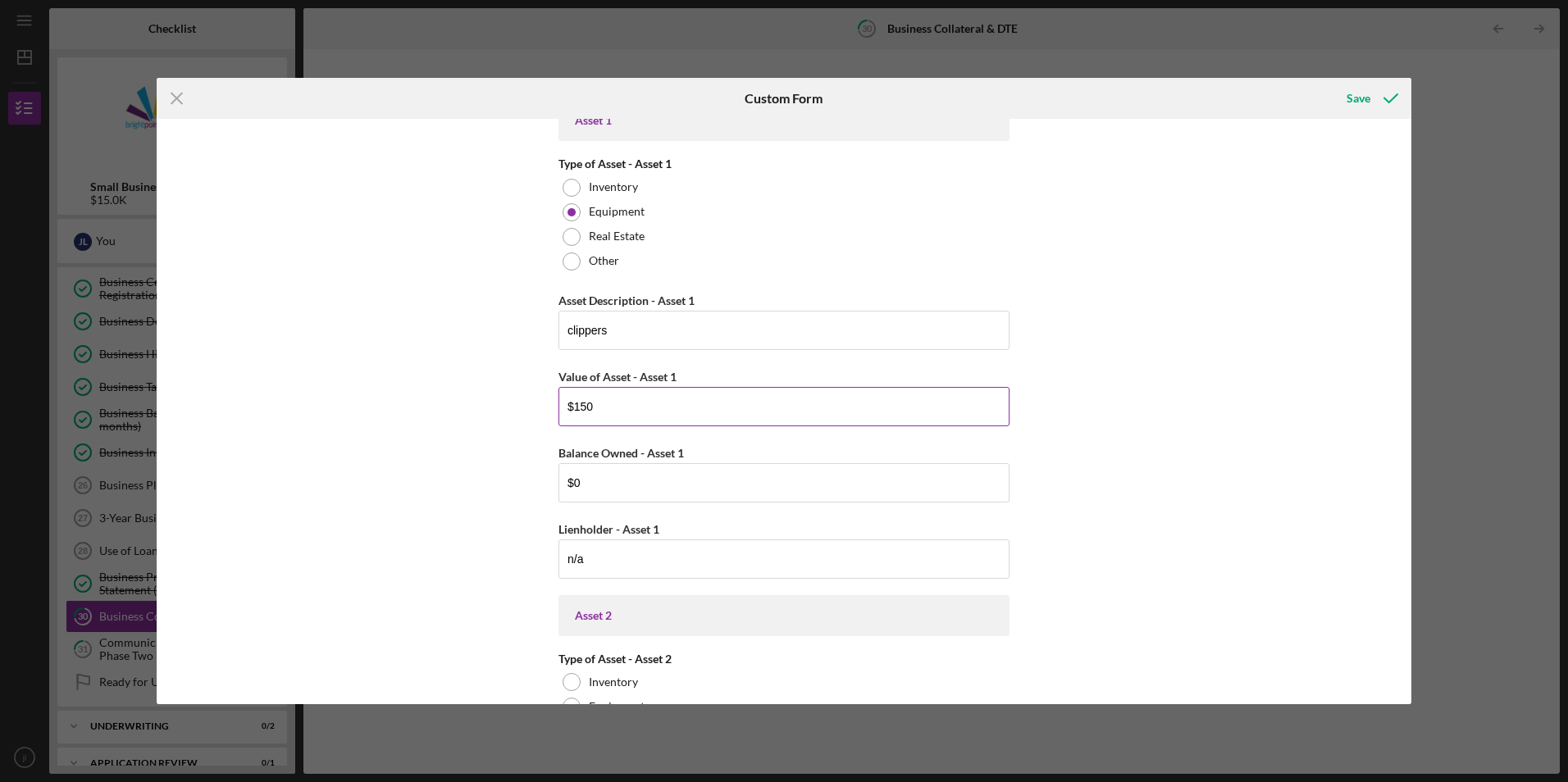
click at [573, 416] on input "$150" at bounding box center [784, 406] width 451 height 39
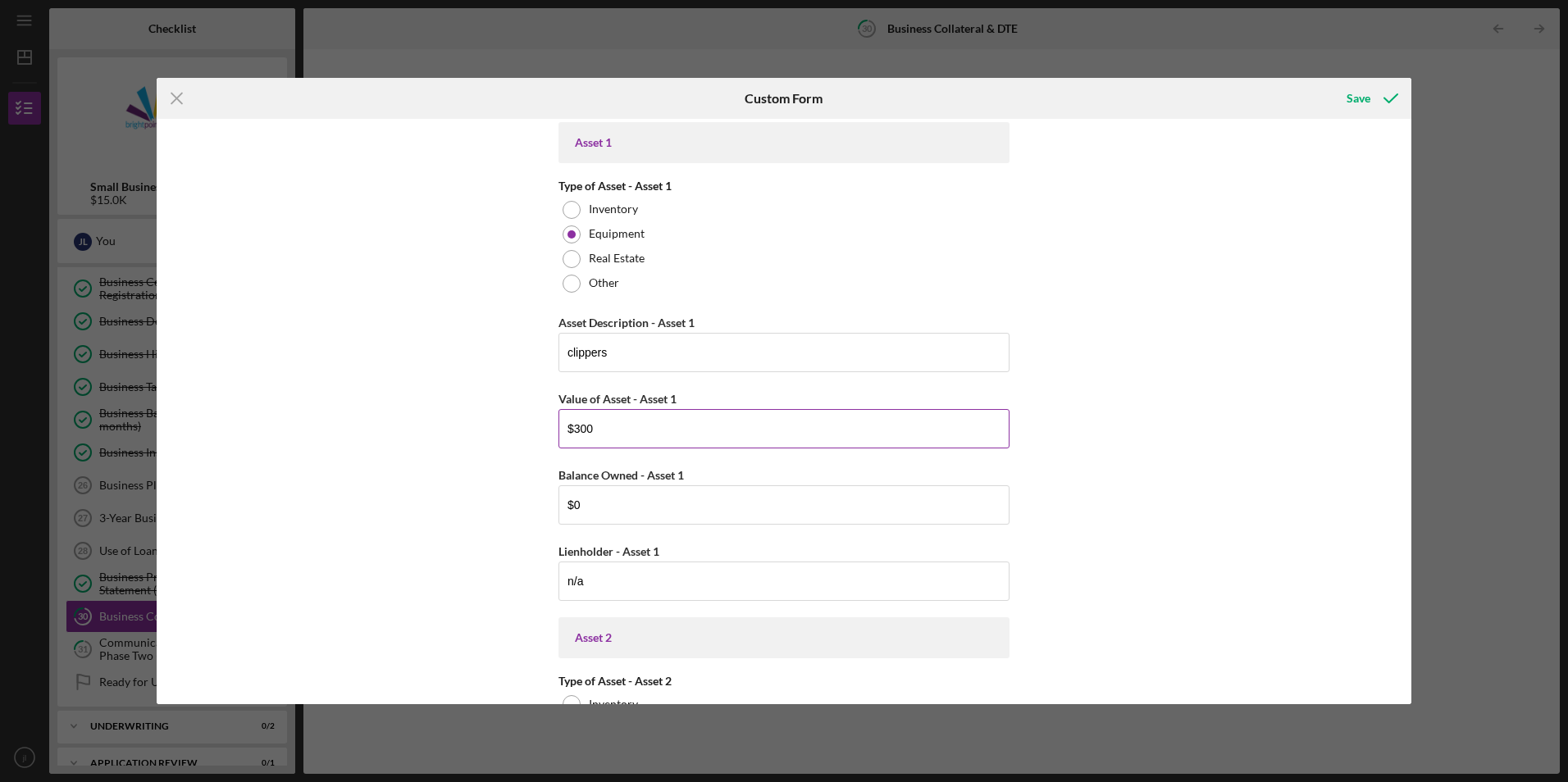
scroll to position [479, 0]
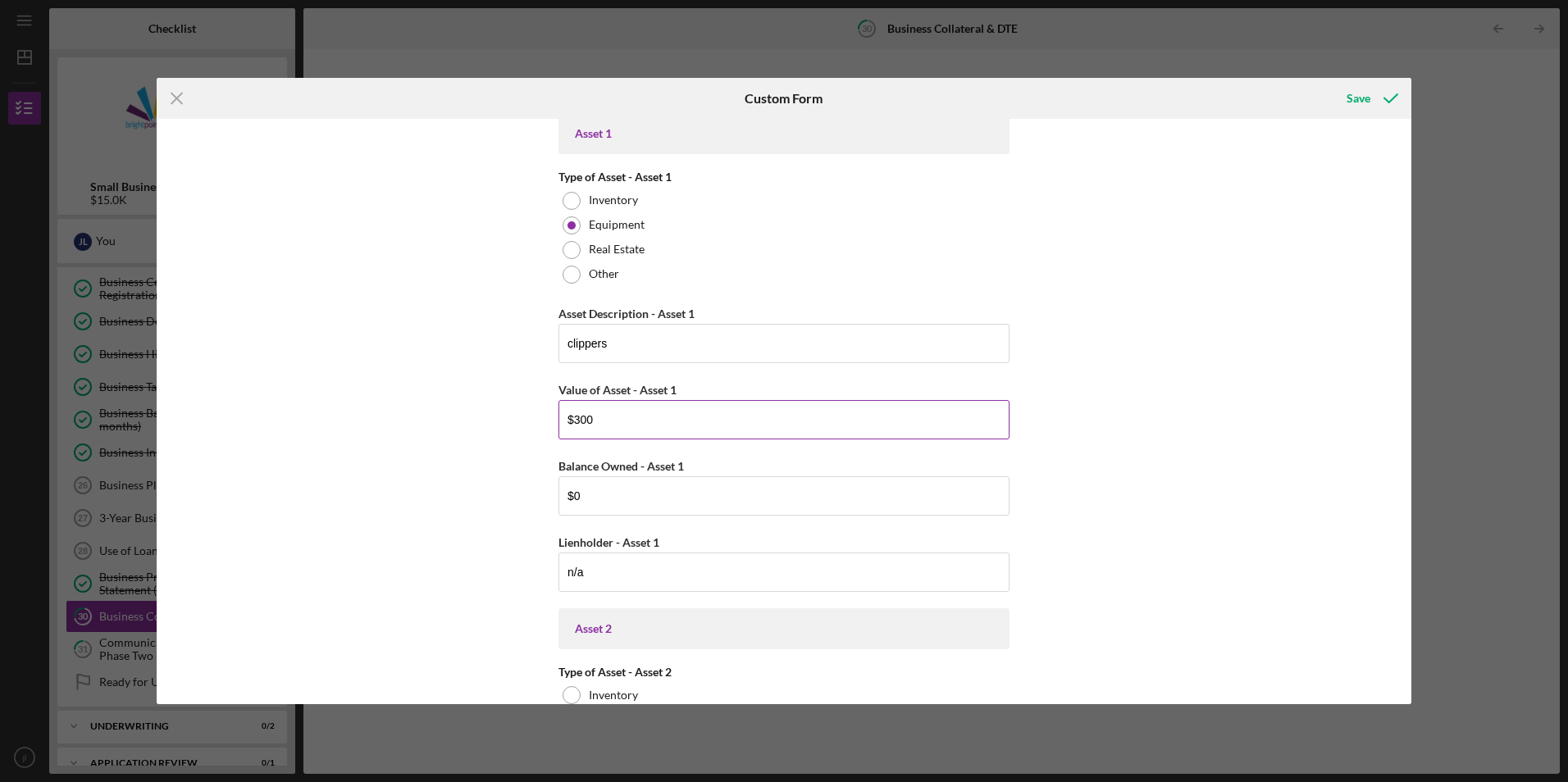
drag, startPoint x: 605, startPoint y: 420, endPoint x: 572, endPoint y: 423, distance: 33.1
click at [572, 423] on input "$300" at bounding box center [784, 419] width 451 height 39
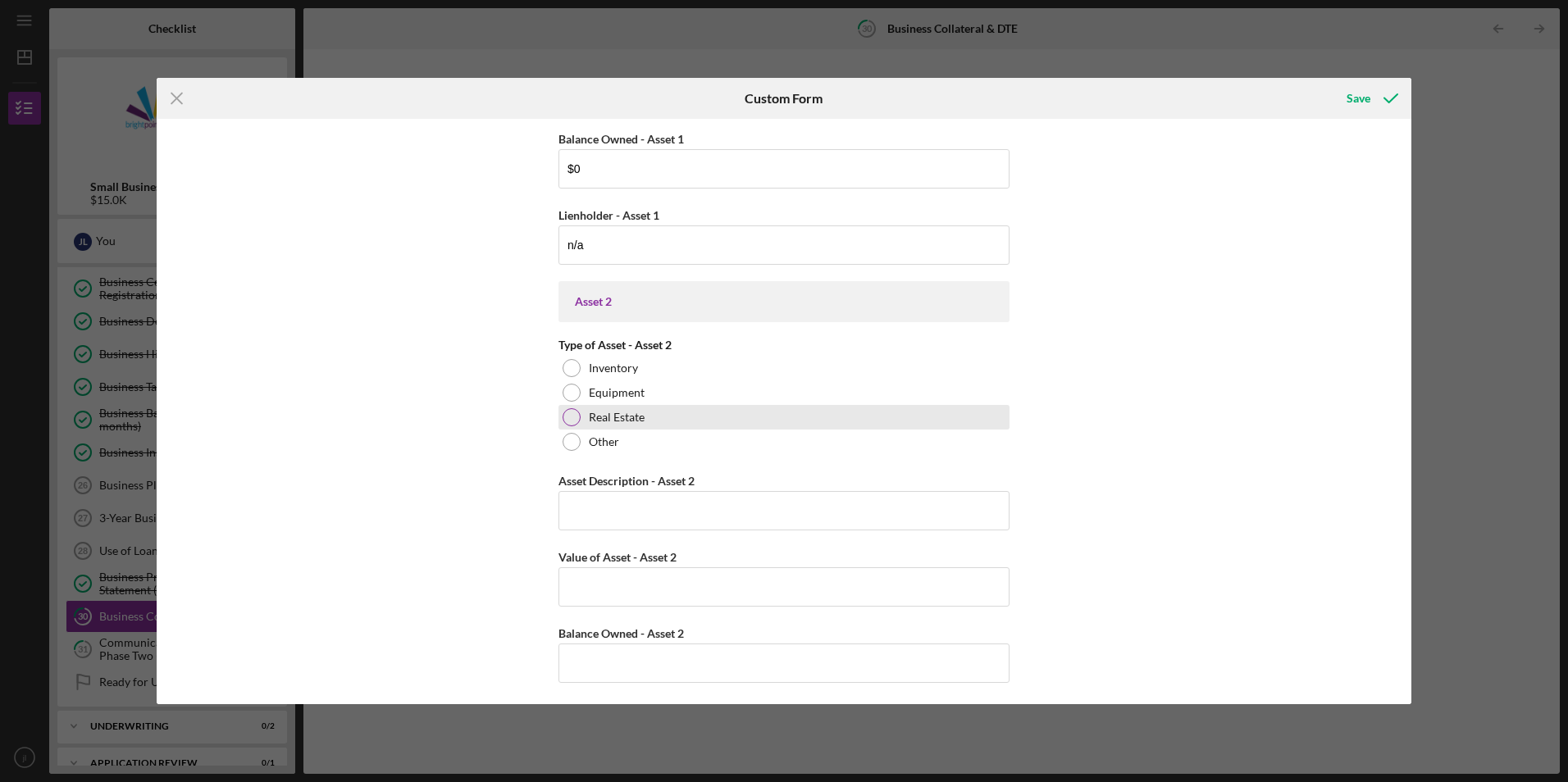
scroll to position [807, 0]
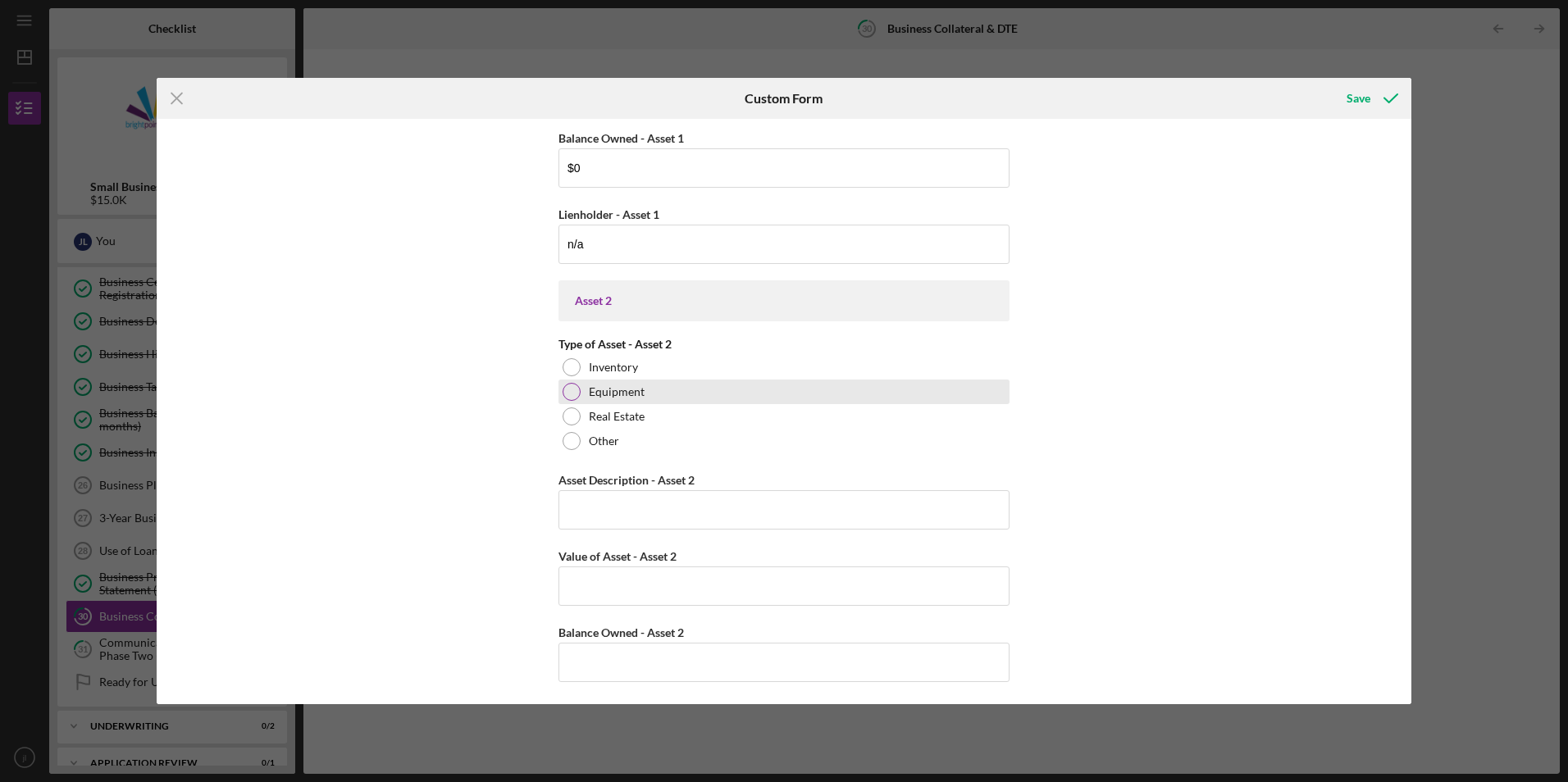
type input "$800"
click at [568, 396] on div at bounding box center [572, 392] width 18 height 18
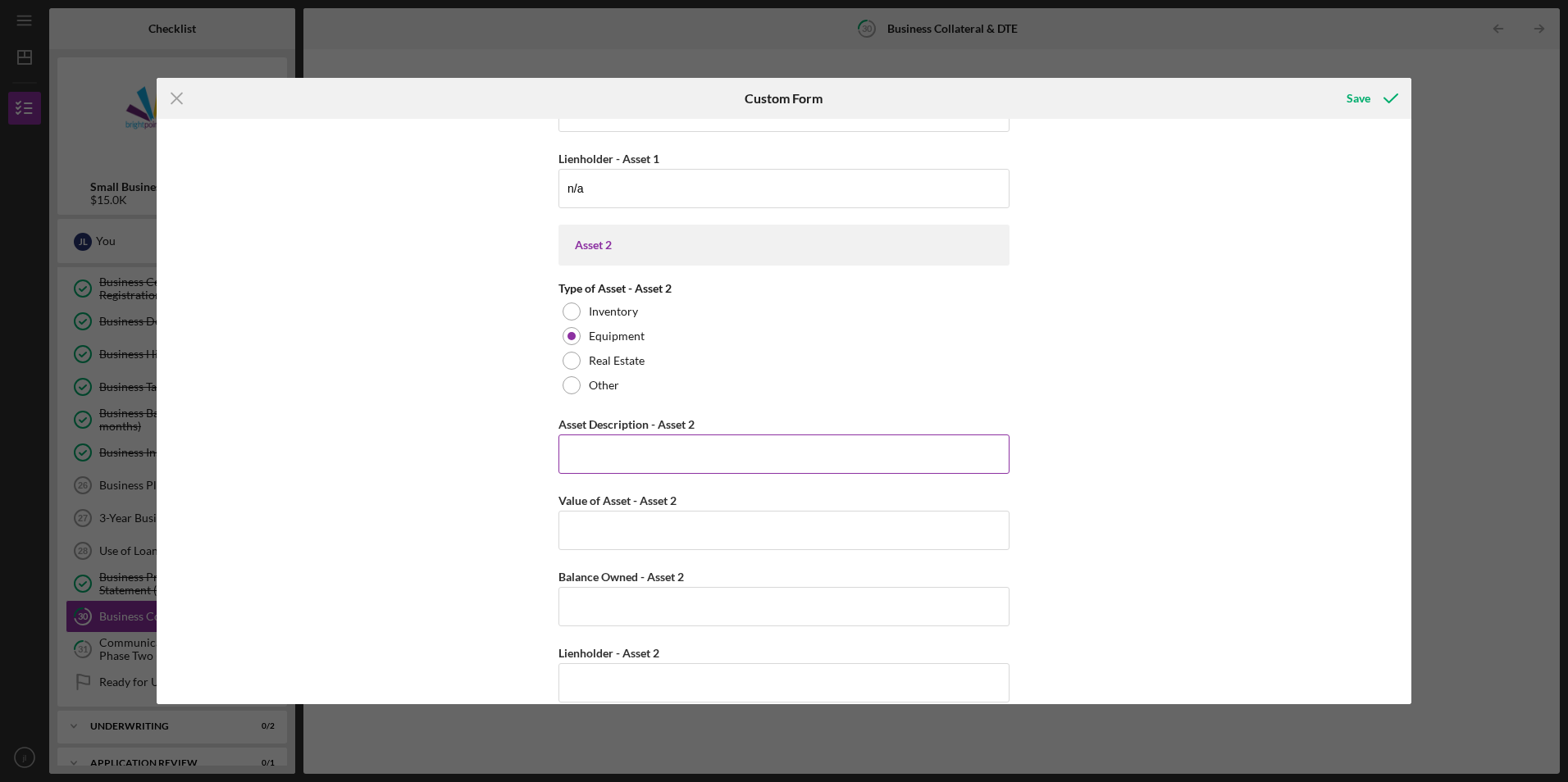
scroll to position [888, 0]
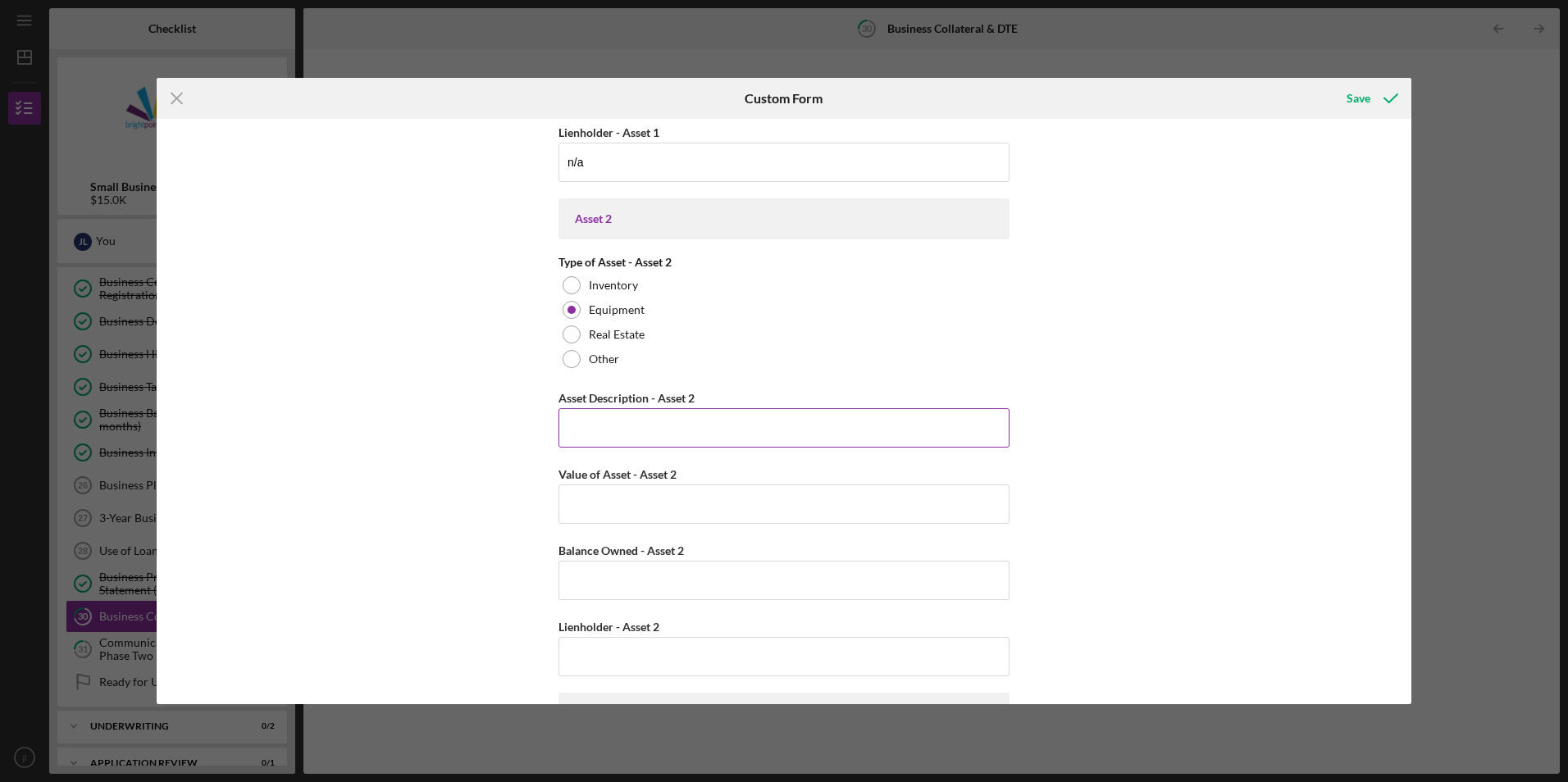
click at [650, 432] on input "Asset Description - Asset 2" at bounding box center [784, 428] width 451 height 39
type input "shear sets"
click at [679, 513] on input "Value of Asset - Asset 2" at bounding box center [784, 503] width 451 height 39
type input "$1,500"
click at [660, 582] on input "Balance Owned - Asset 2" at bounding box center [784, 580] width 451 height 39
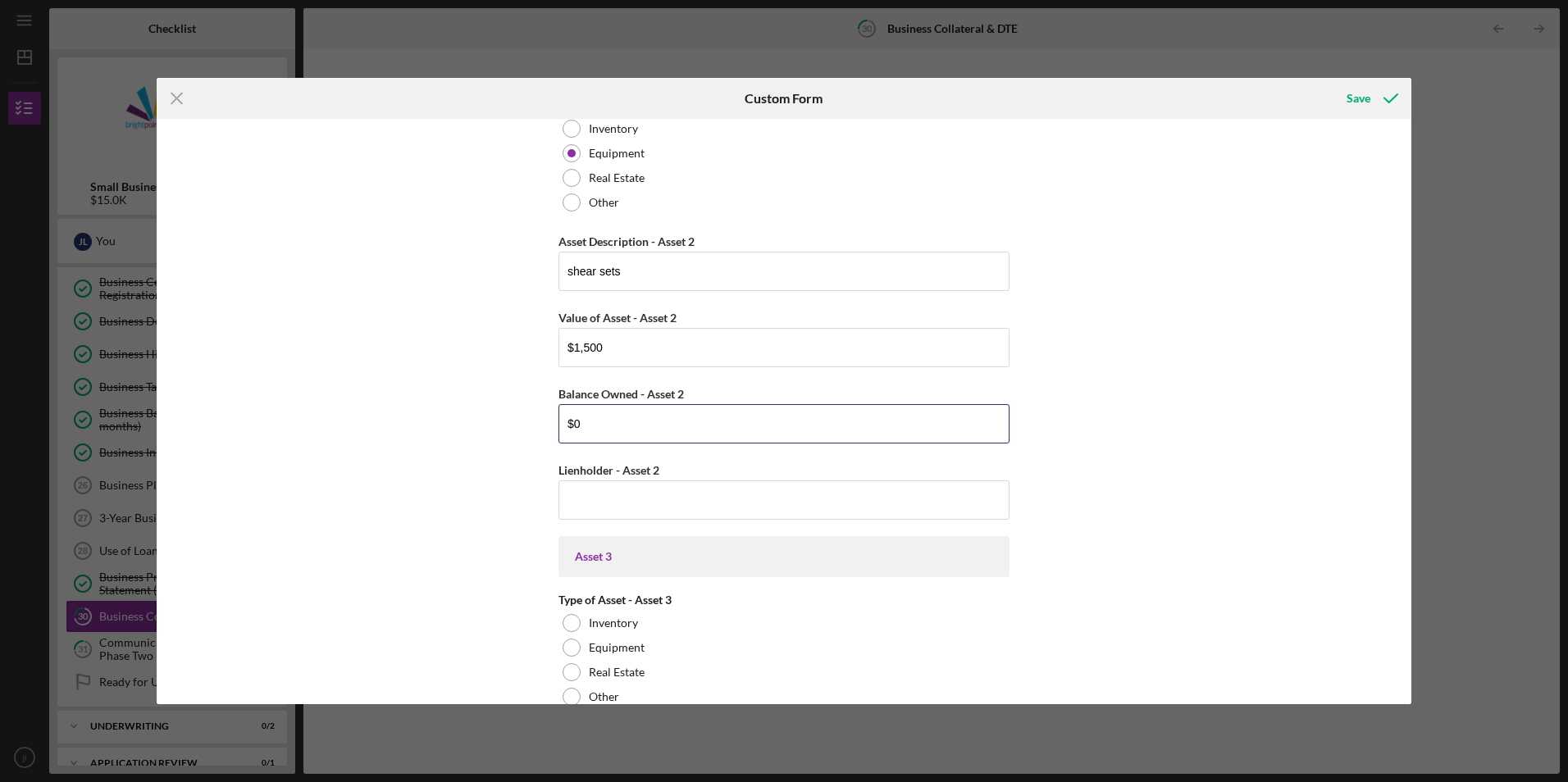
scroll to position [1052, 0]
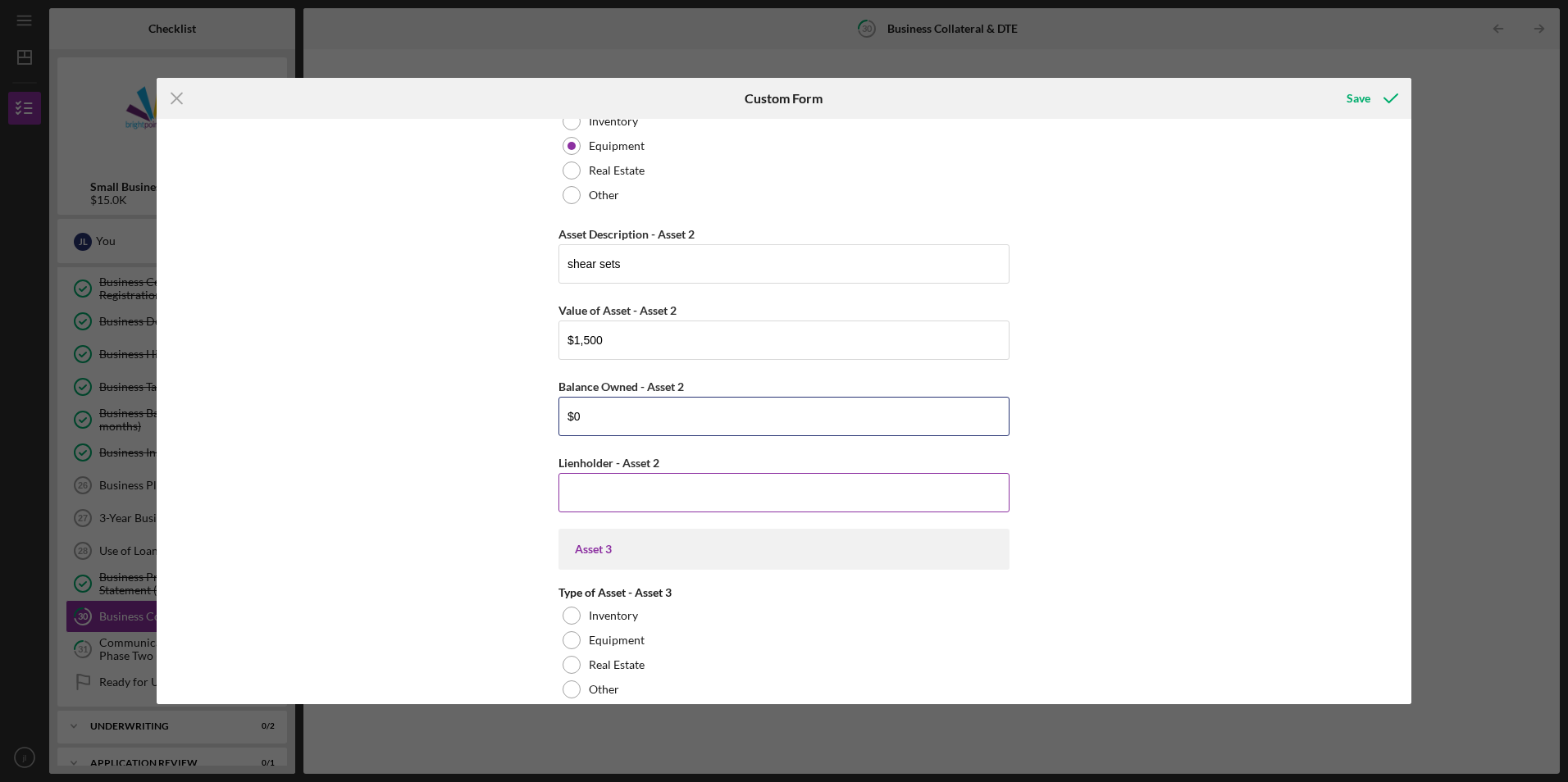
type input "$0"
click at [646, 494] on input "Lienholder - Asset 2" at bounding box center [784, 492] width 451 height 39
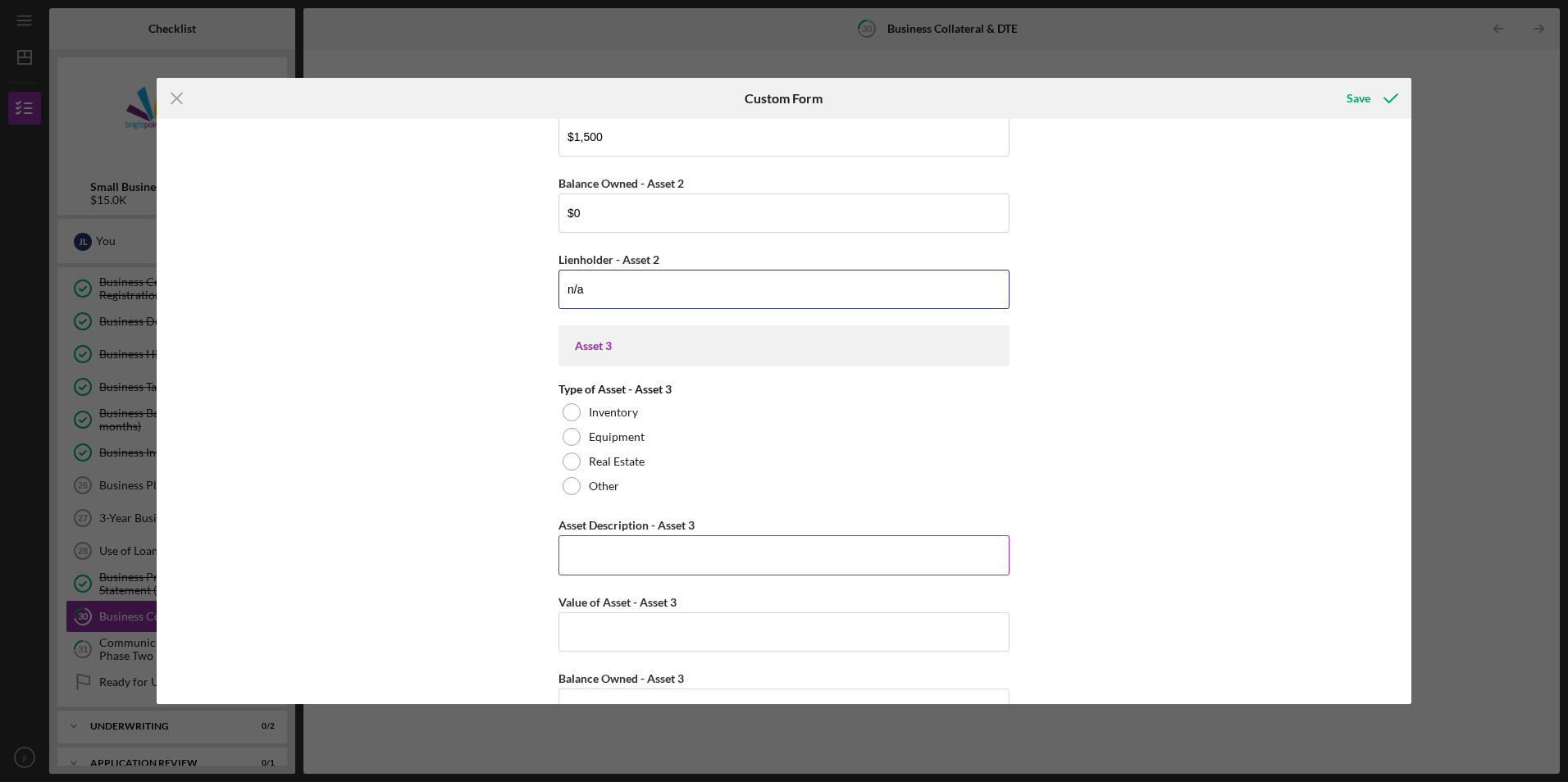
scroll to position [1299, 0]
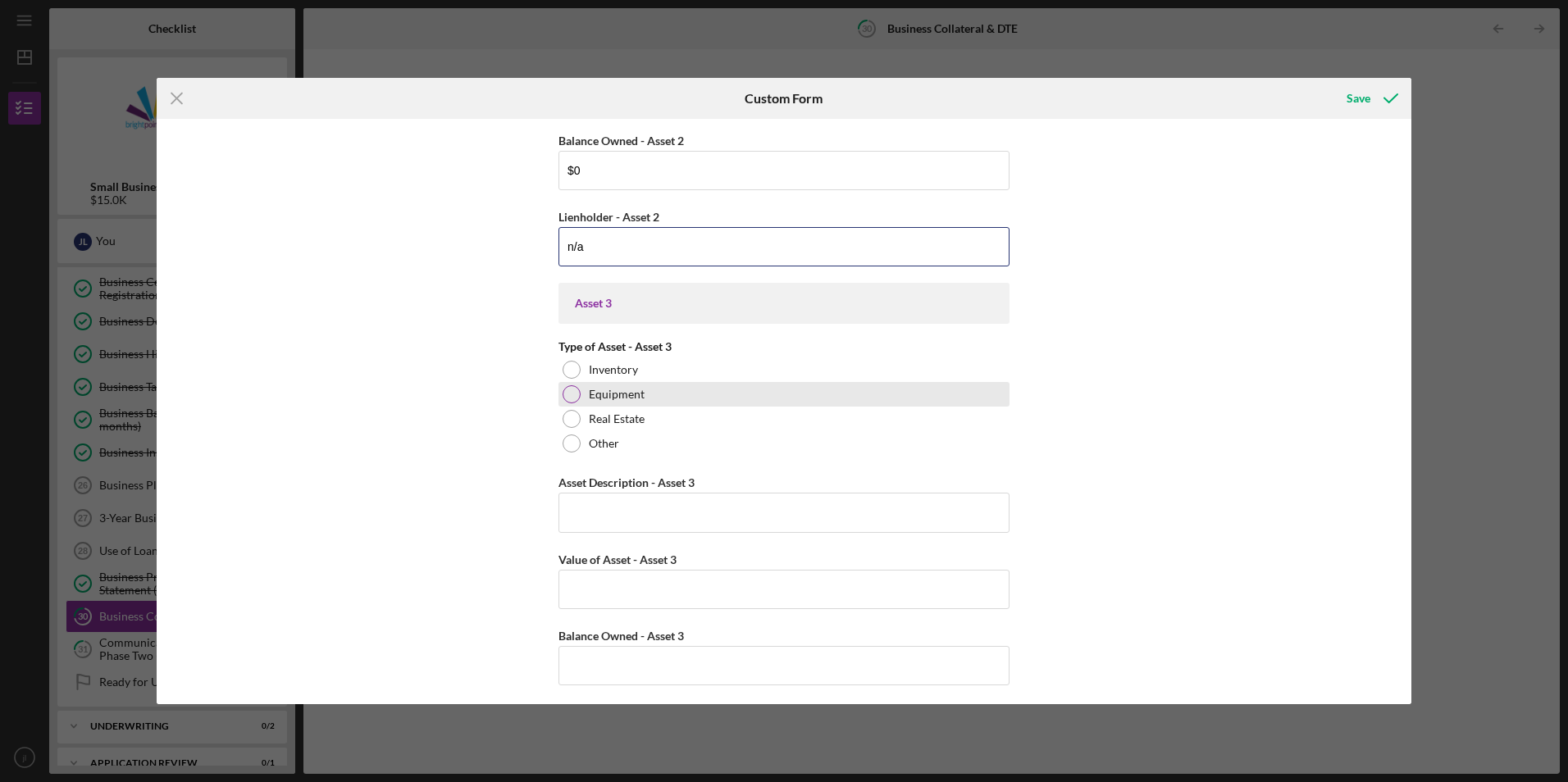
type input "n/a"
click at [581, 399] on div "Equipment" at bounding box center [784, 394] width 451 height 25
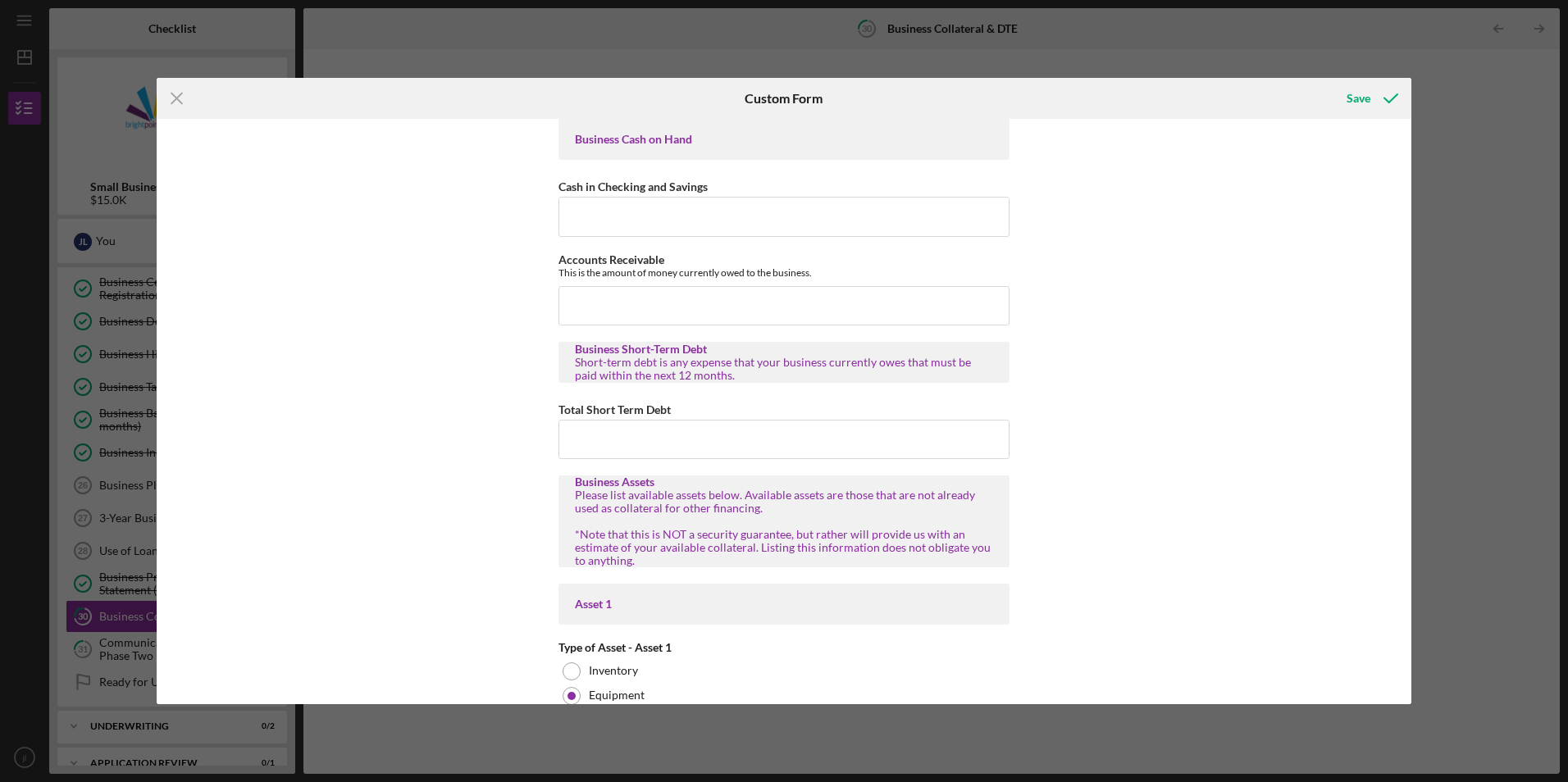
scroll to position [0, 0]
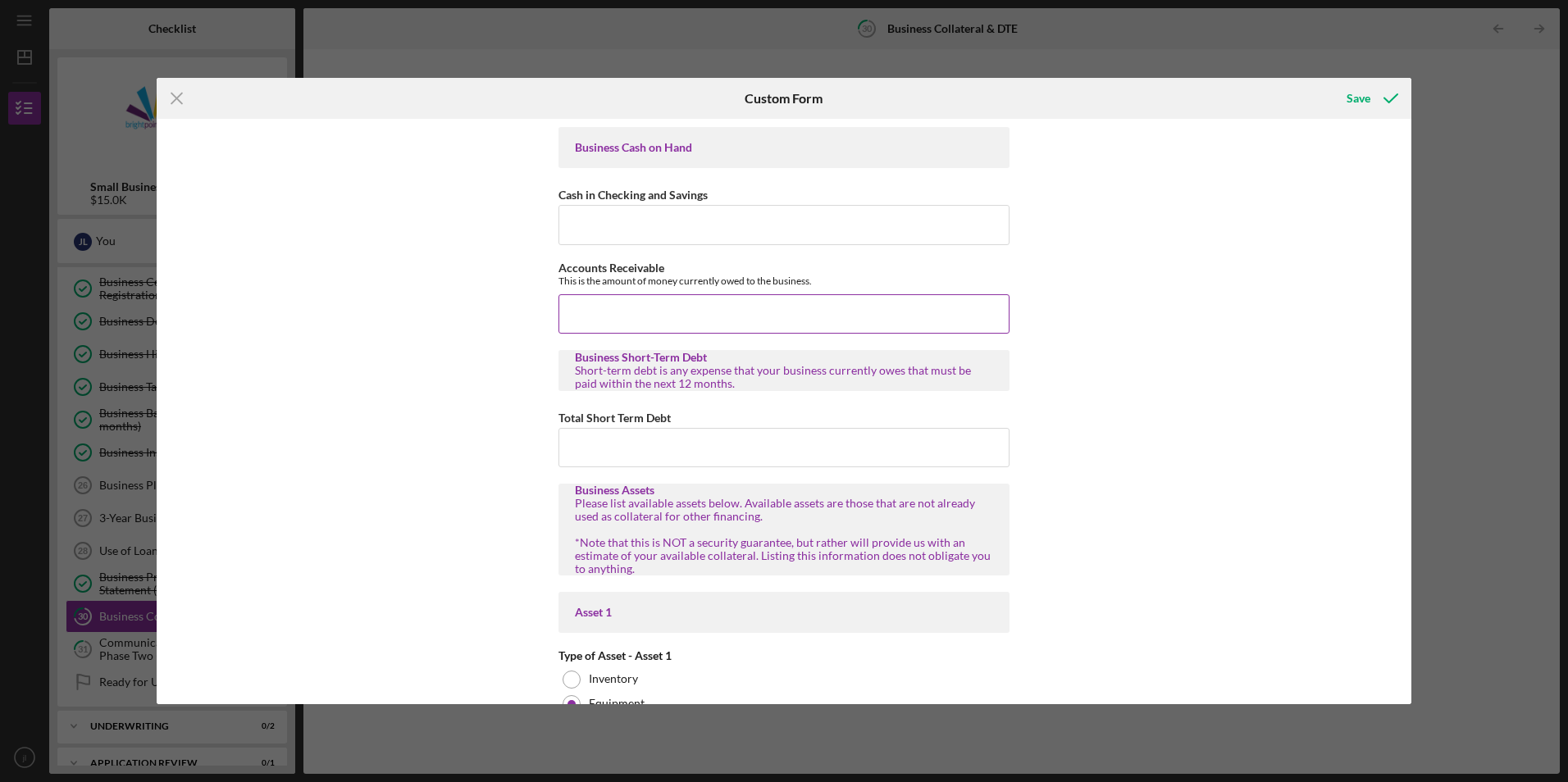
click at [748, 320] on input "Accounts Receivable" at bounding box center [784, 314] width 451 height 39
type input "$0"
click at [731, 237] on input "Cash in Checking and Savings" at bounding box center [784, 224] width 451 height 39
type input "$0"
click at [700, 445] on input "Total Short Term Debt" at bounding box center [784, 447] width 451 height 39
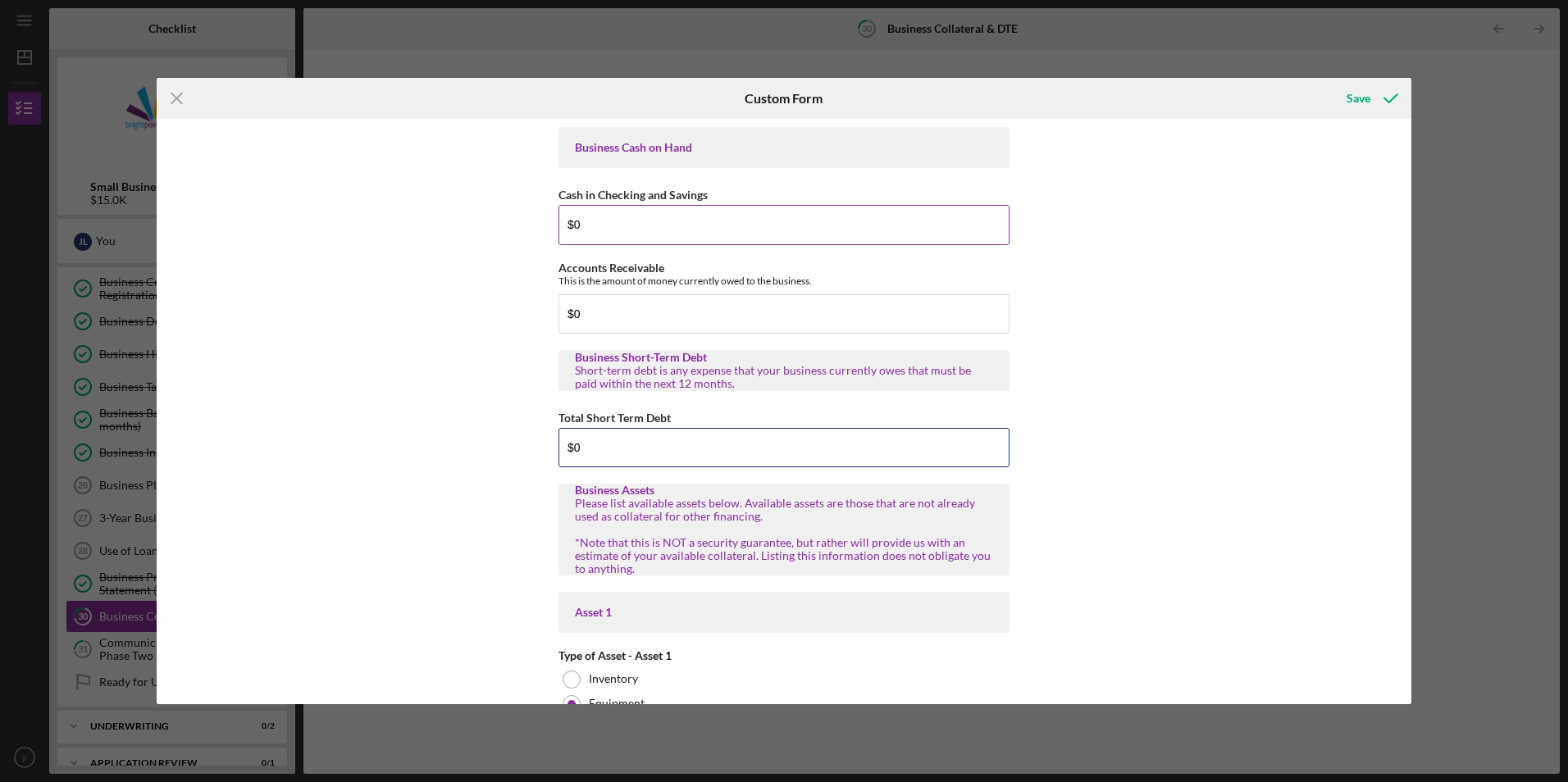
type input "$0"
click at [626, 221] on input "$0" at bounding box center [784, 224] width 451 height 39
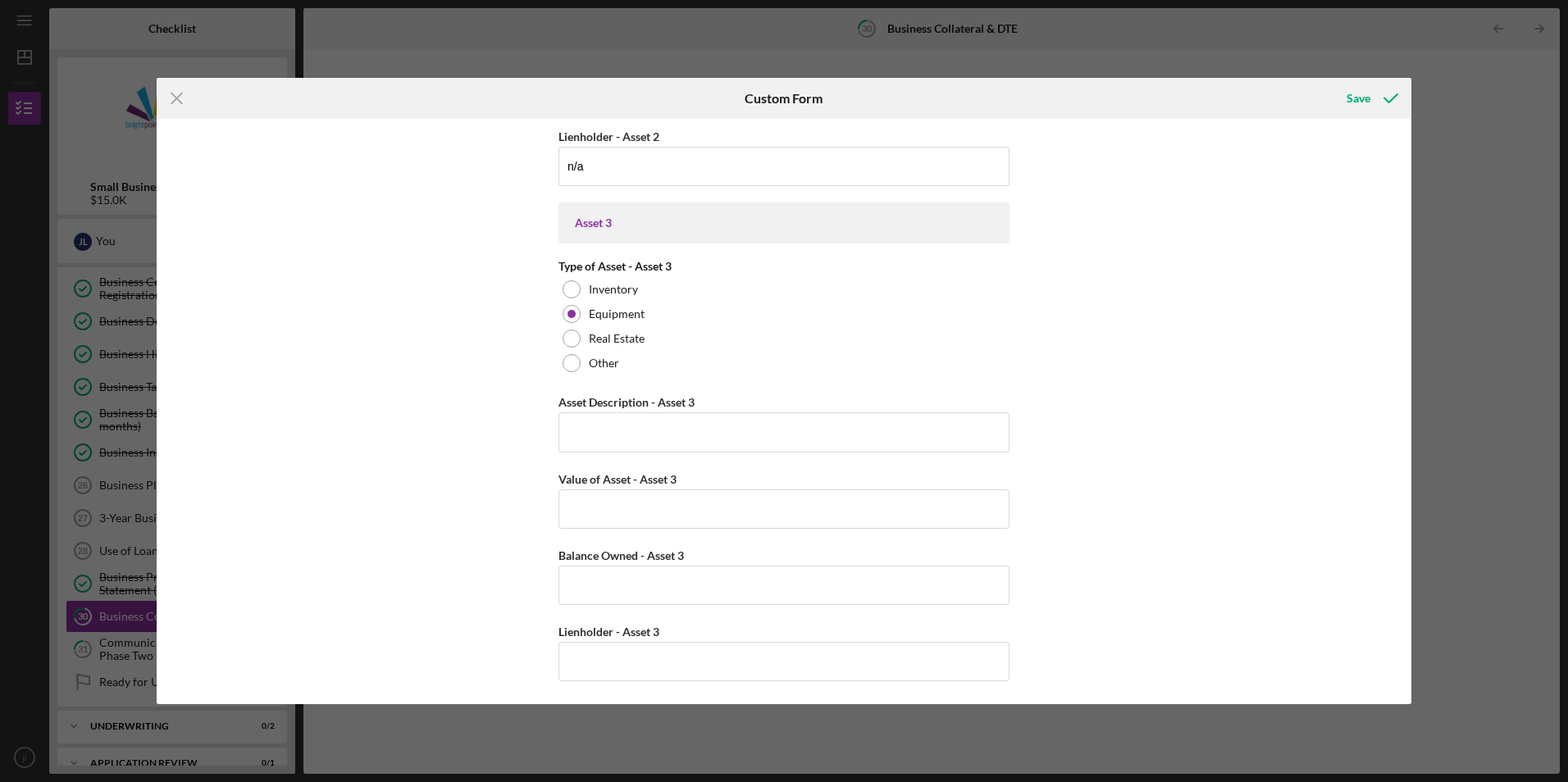
scroll to position [1381, 0]
click at [650, 430] on input "Asset Description - Asset 3" at bounding box center [784, 430] width 451 height 39
type input "d"
type input "hand dryer"
click at [653, 505] on input "Value of Asset - Asset 3" at bounding box center [784, 507] width 451 height 39
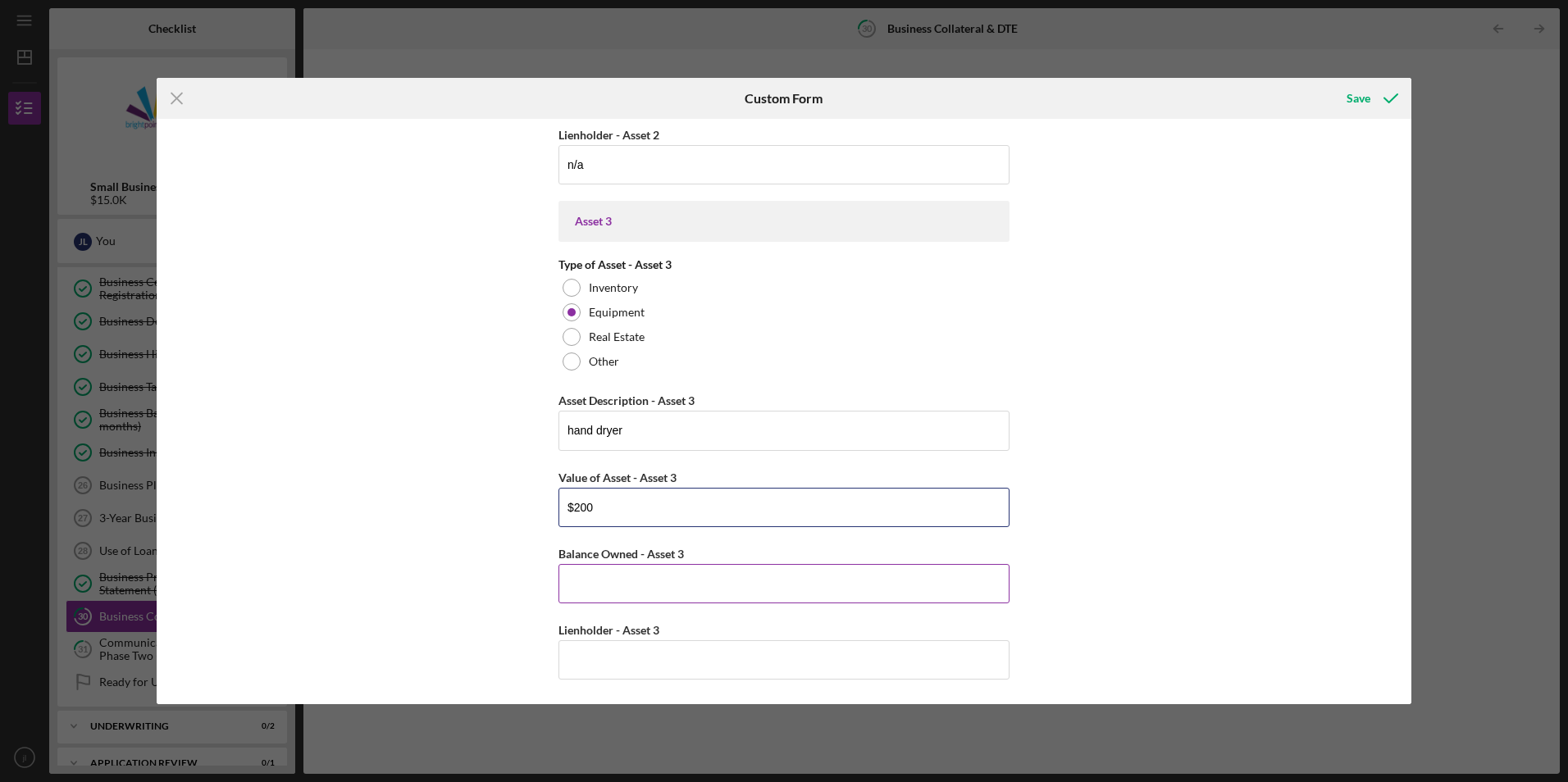
type input "$200"
click at [635, 577] on input "Balance Owned - Asset 3" at bounding box center [784, 583] width 451 height 39
type input "$0"
click at [634, 658] on input "Lienholder - Asset 3" at bounding box center [784, 660] width 451 height 39
type input "0"
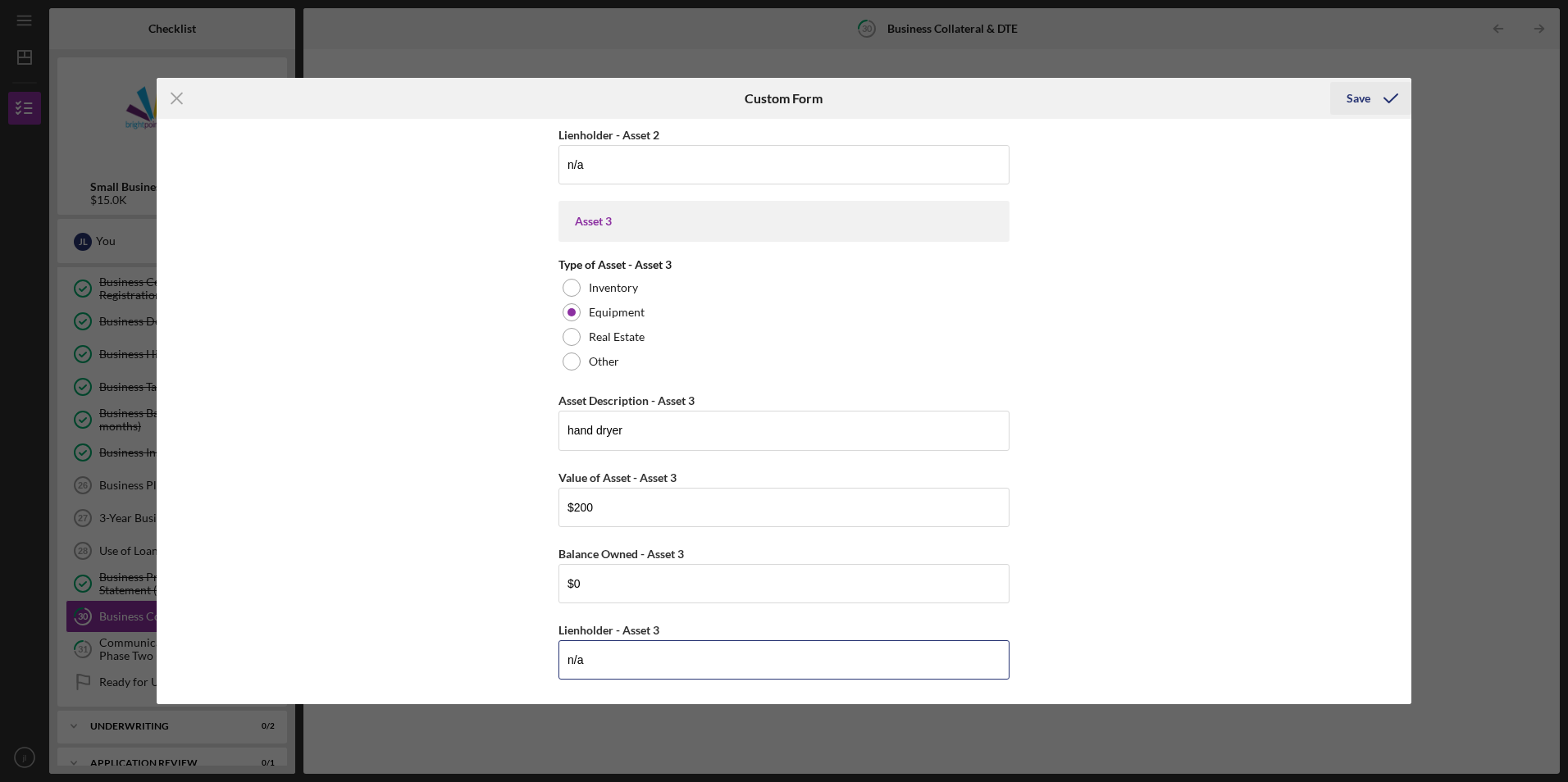
type input "n/a"
click at [1372, 106] on icon "submit" at bounding box center [1391, 98] width 41 height 41
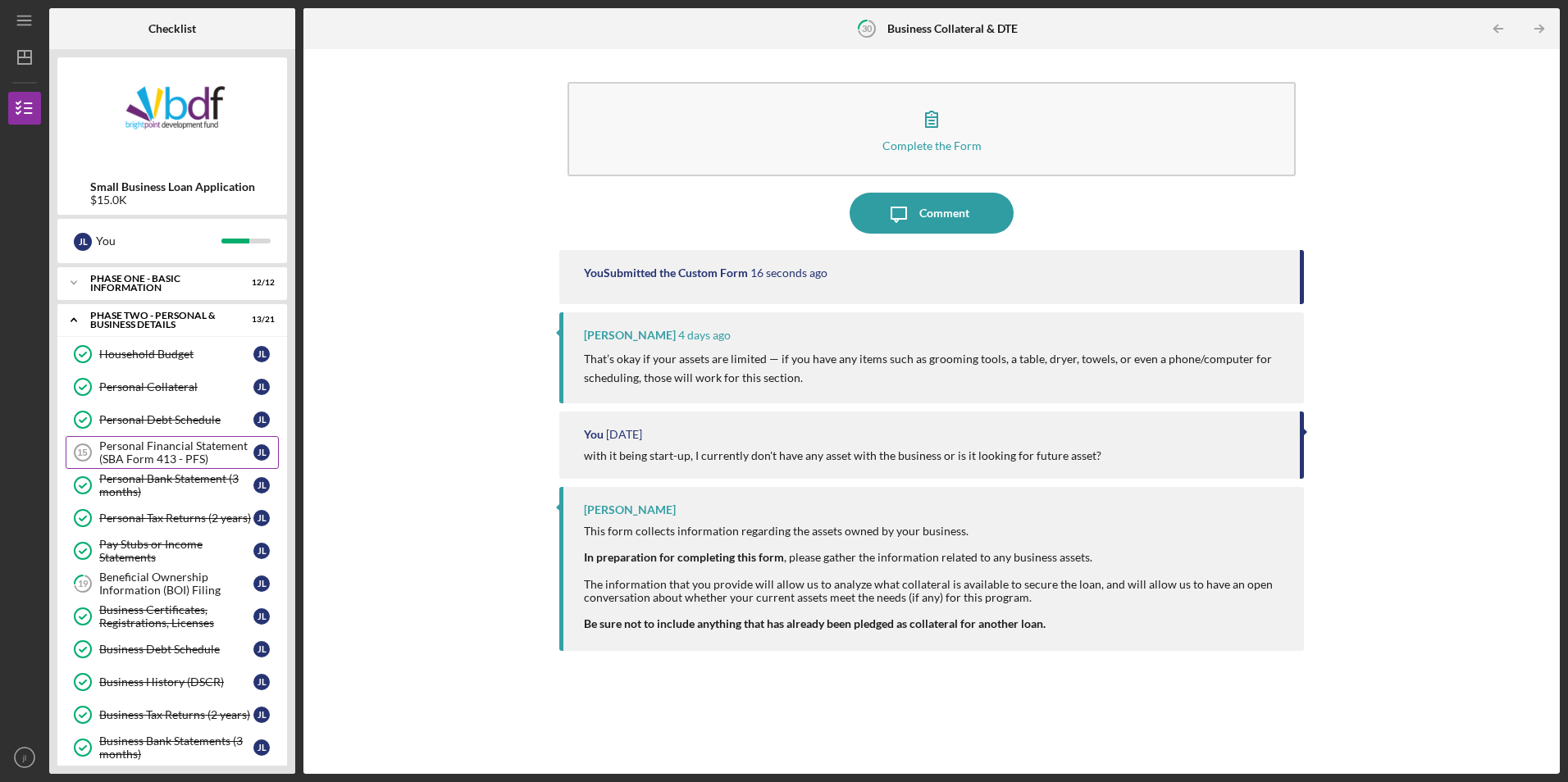
click at [176, 455] on div "Personal Financial Statement (SBA Form 413 - PFS)" at bounding box center [176, 453] width 154 height 27
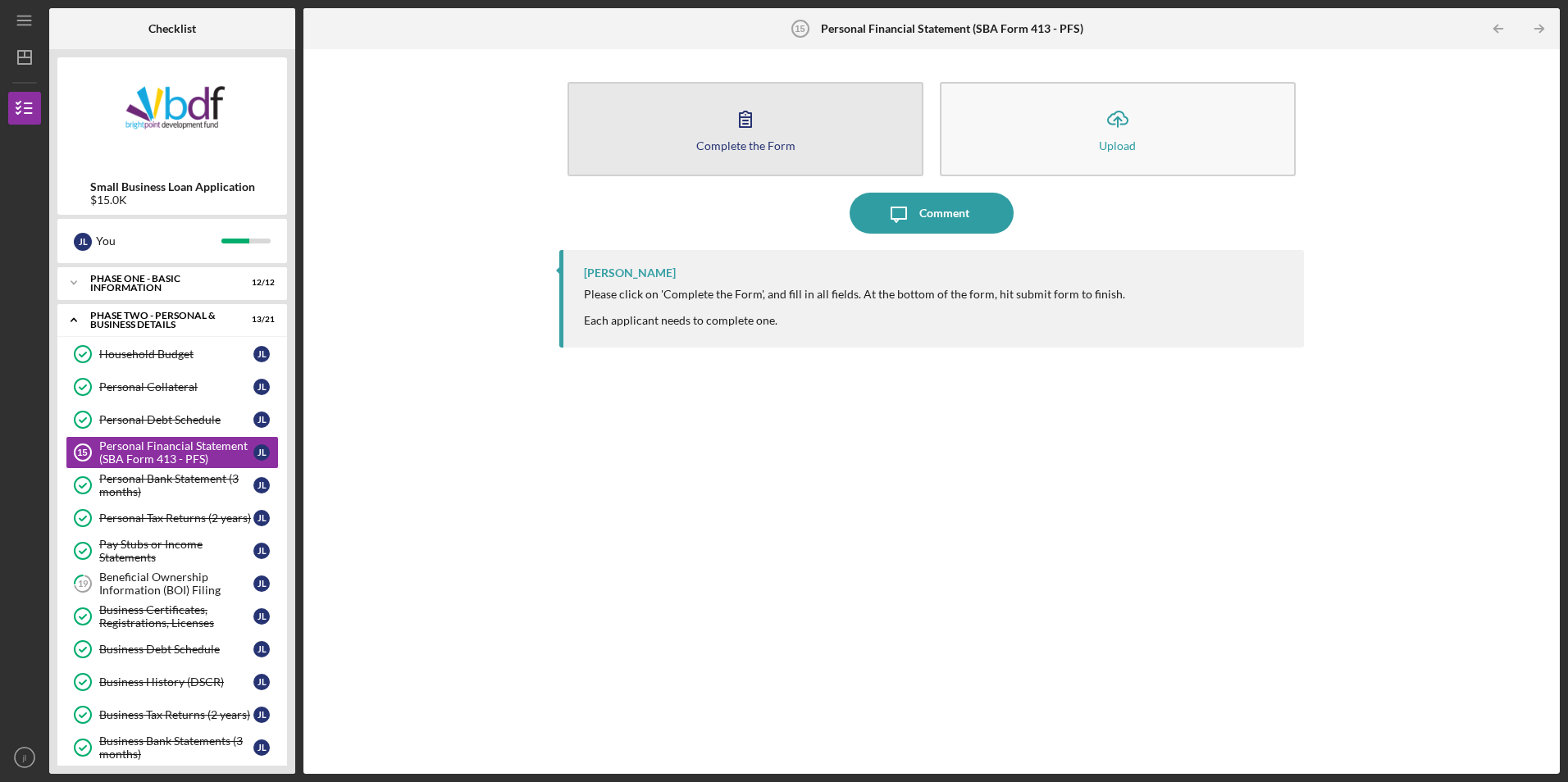
click at [754, 165] on button "Complete the Form Form" at bounding box center [746, 129] width 356 height 94
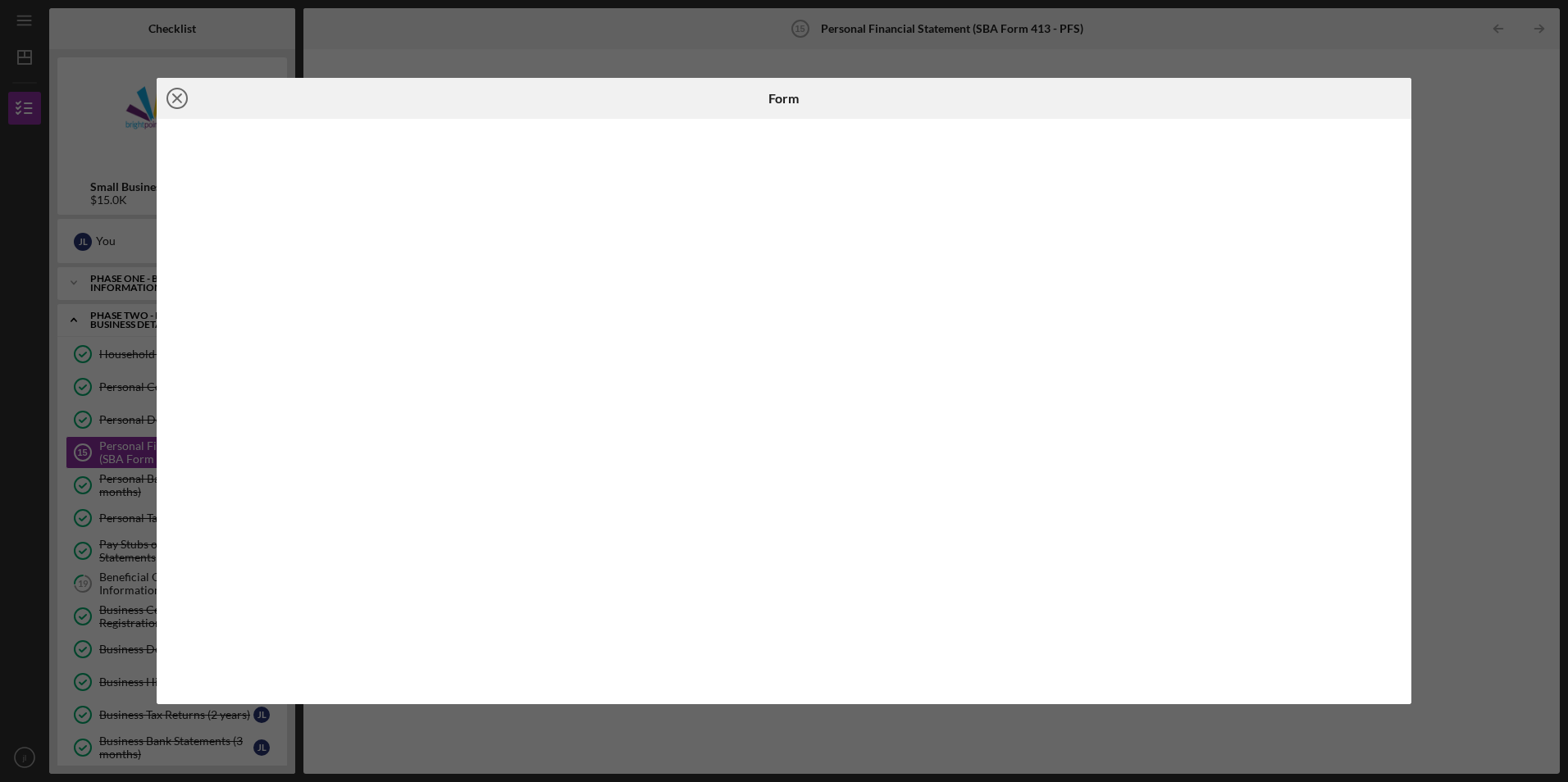
click at [177, 105] on icon "Icon/Close" at bounding box center [176, 98] width 41 height 41
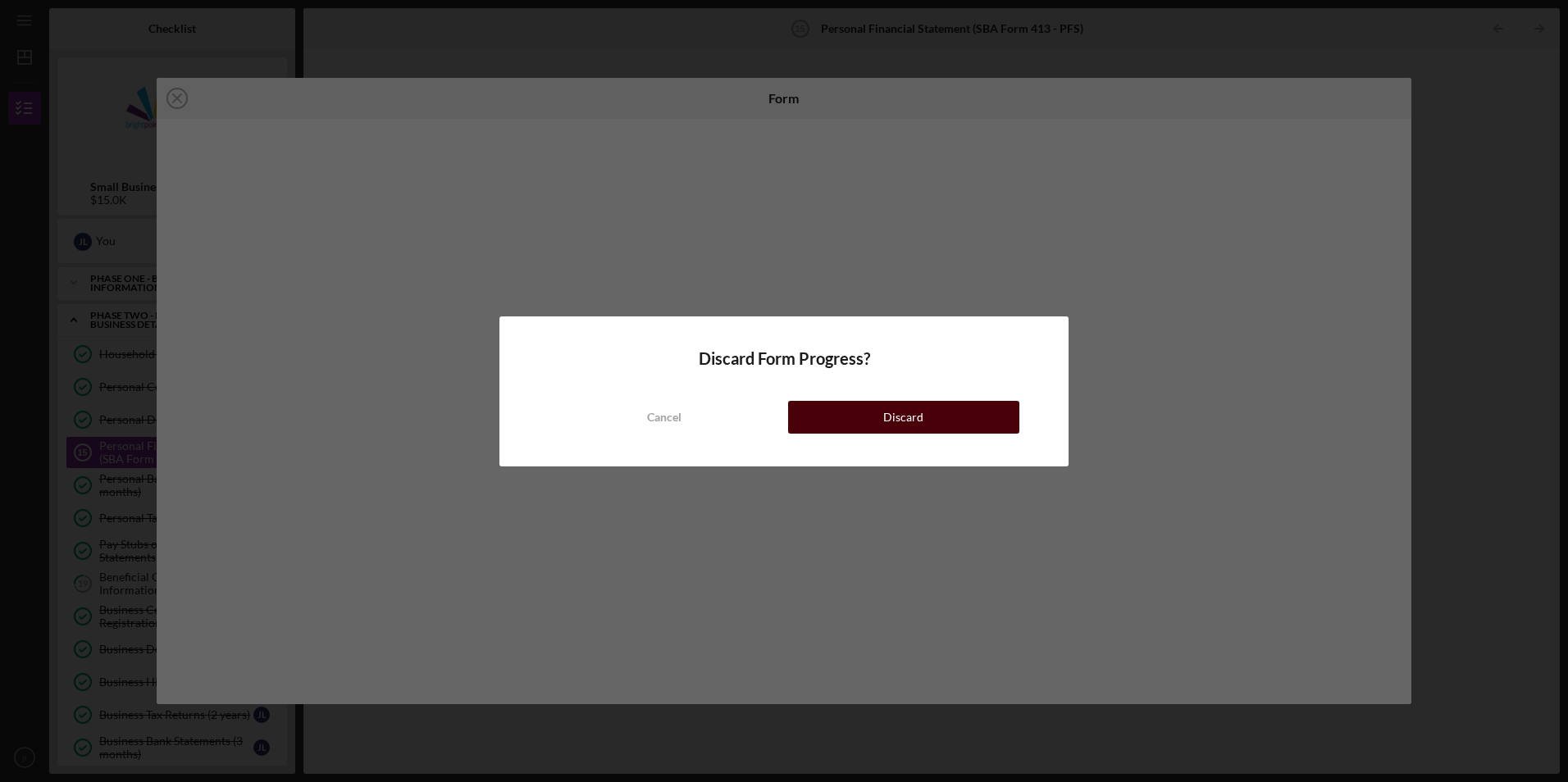
click at [848, 412] on button "Discard" at bounding box center [904, 417] width 231 height 32
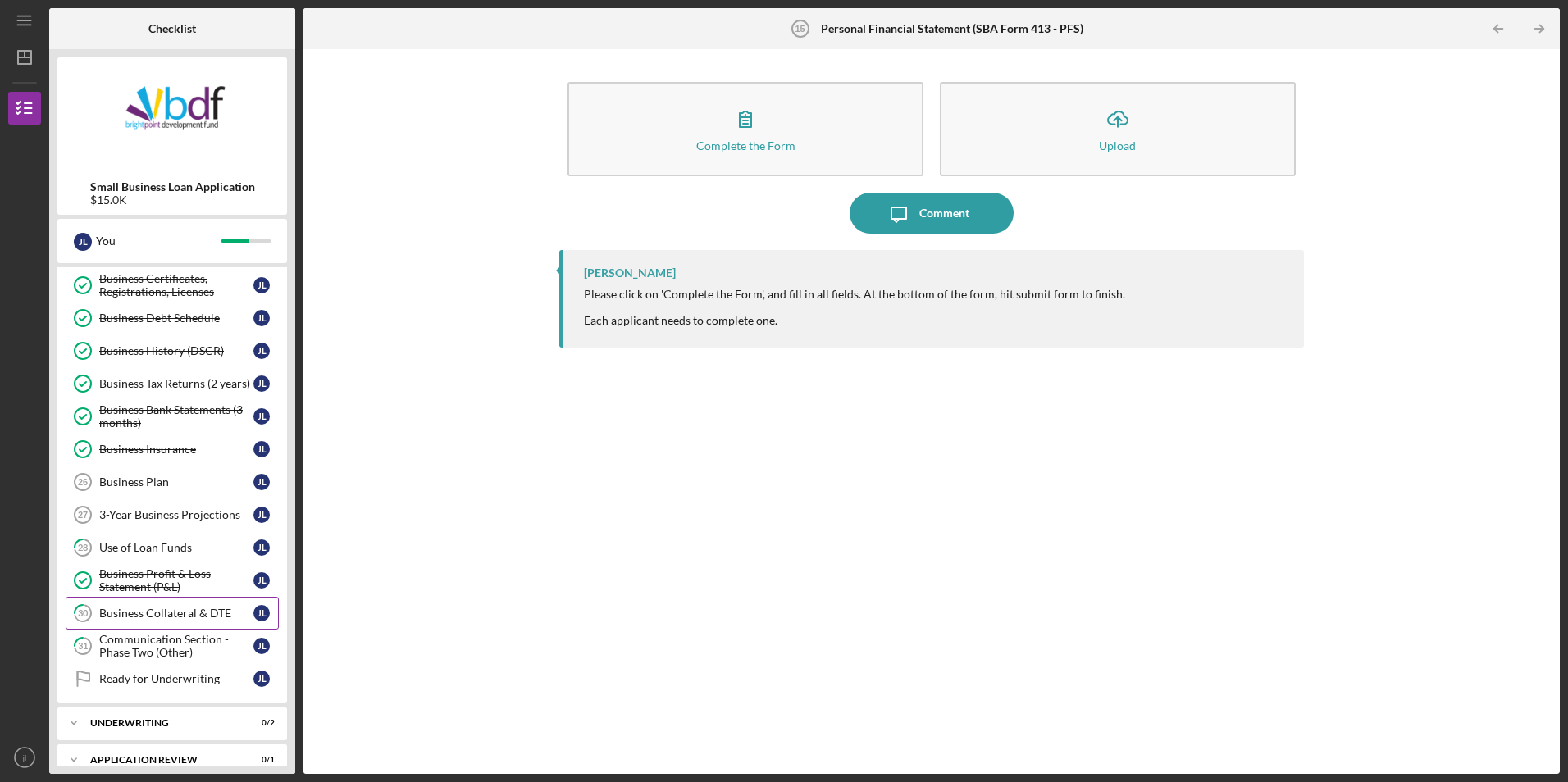
scroll to position [306, 0]
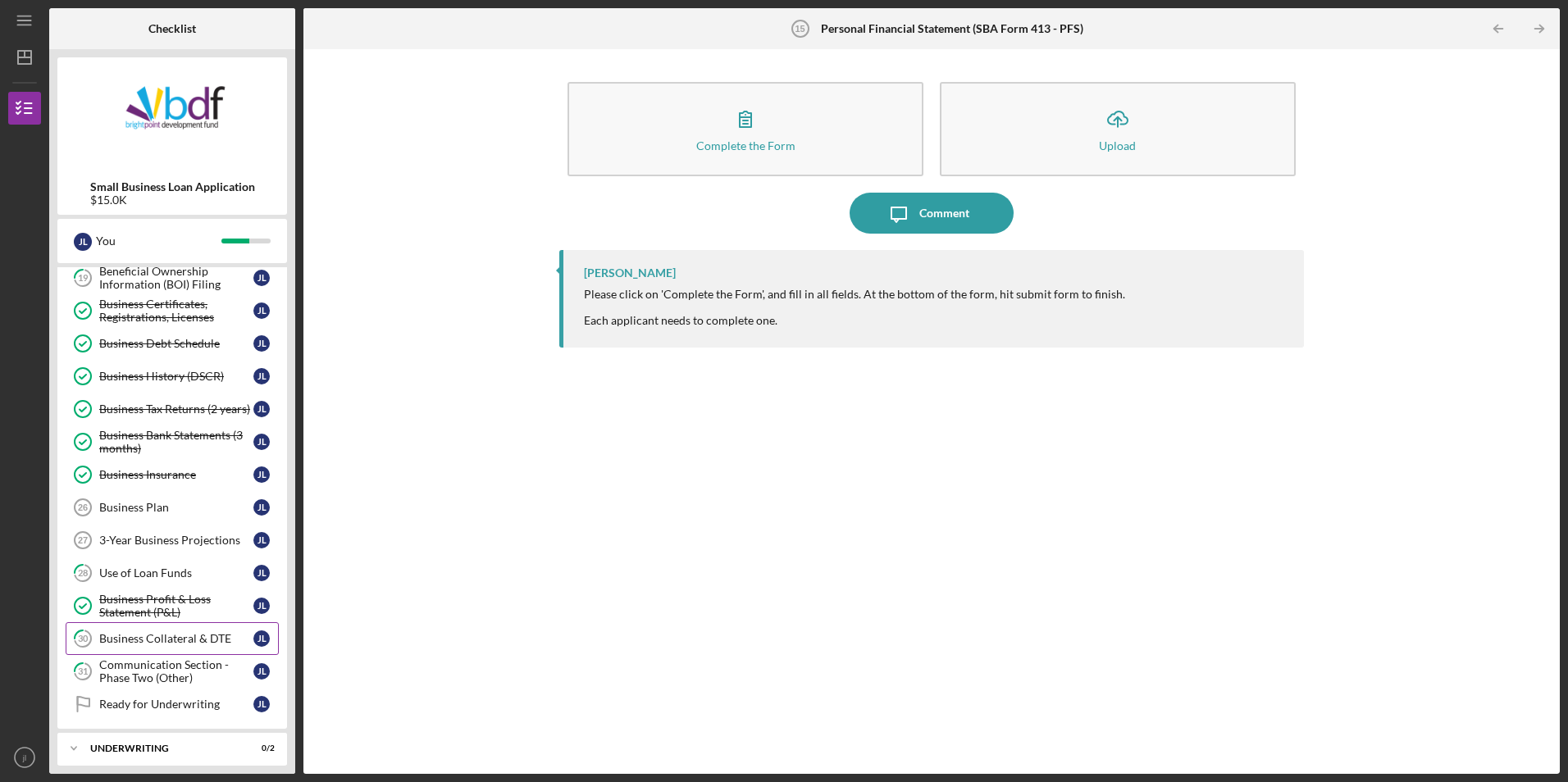
click at [187, 638] on div "Business Collateral & DTE" at bounding box center [176, 639] width 154 height 13
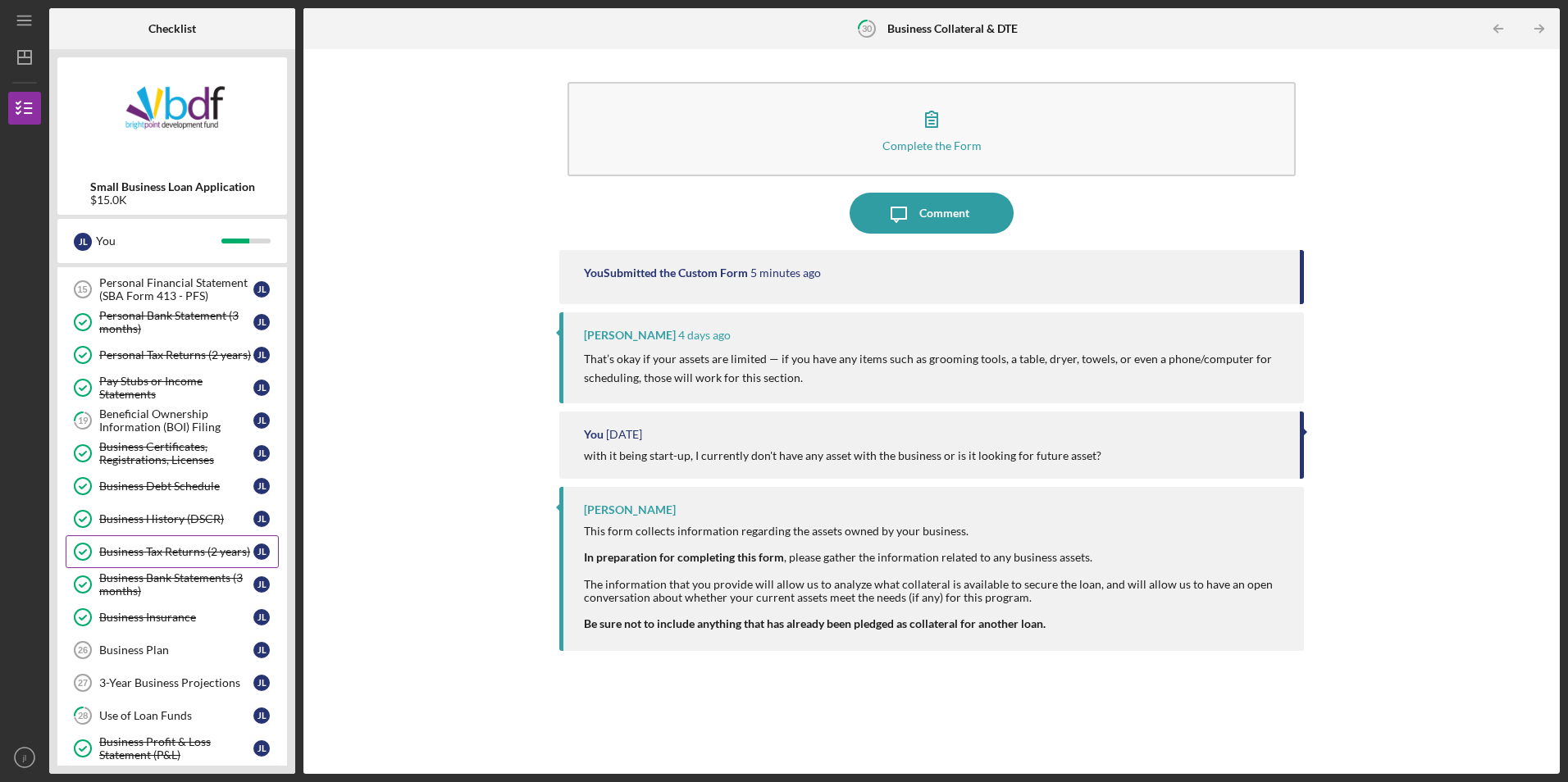
scroll to position [141, 0]
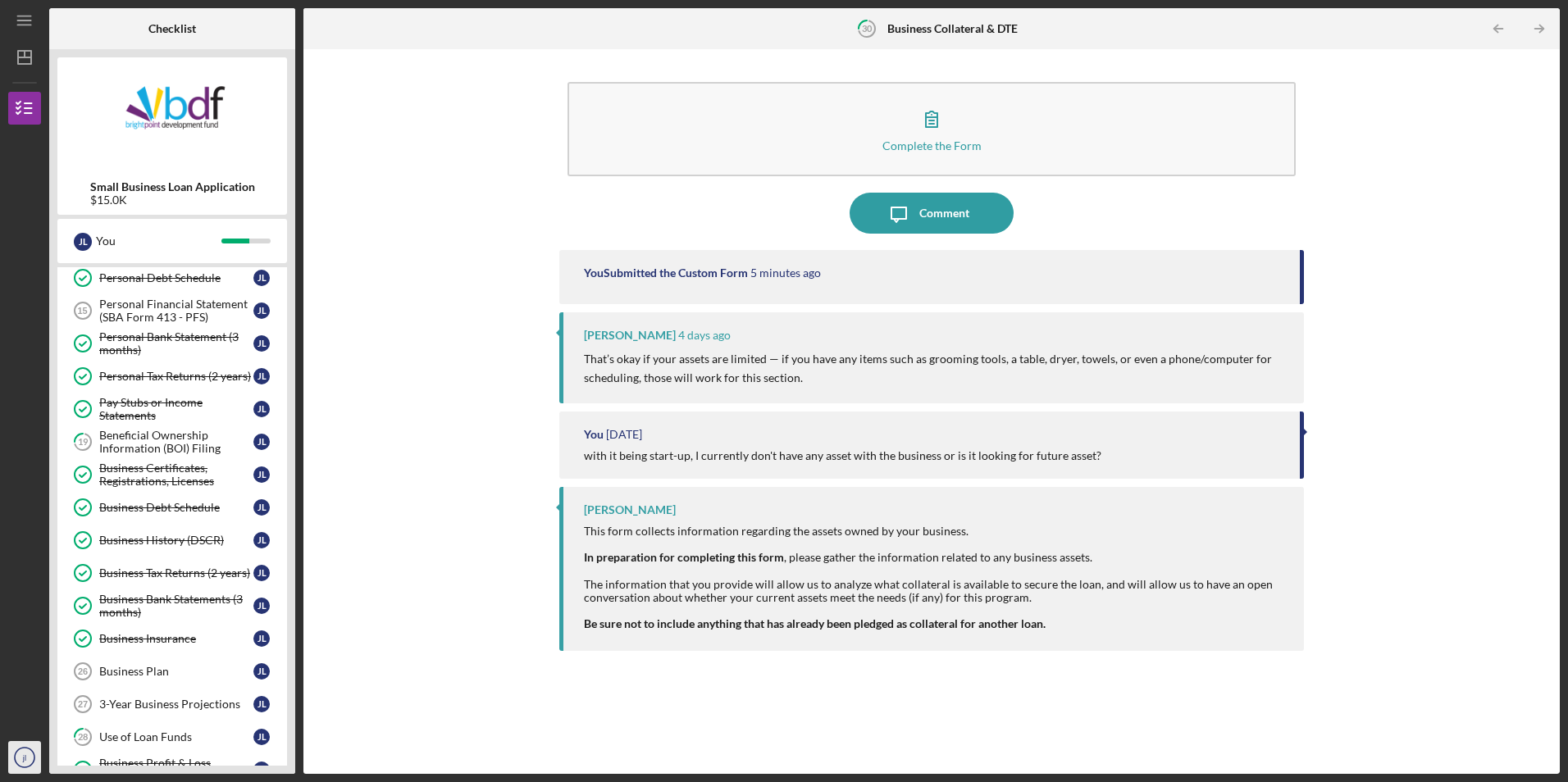
click at [27, 769] on icon "jl" at bounding box center [24, 757] width 32 height 41
click at [69, 717] on link "Logout" at bounding box center [99, 719] width 181 height 33
